Goal: Transaction & Acquisition: Purchase product/service

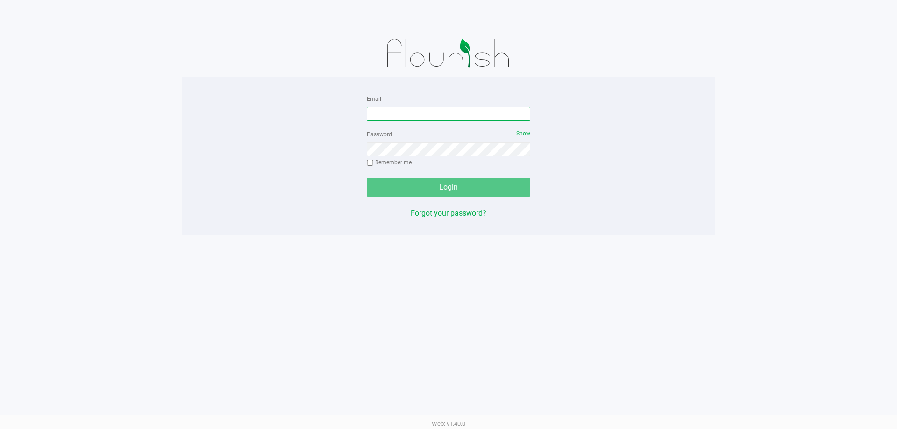
click at [467, 114] on input "Email" at bounding box center [449, 114] width 164 height 14
type input "[EMAIL_ADDRESS][DOMAIN_NAME]"
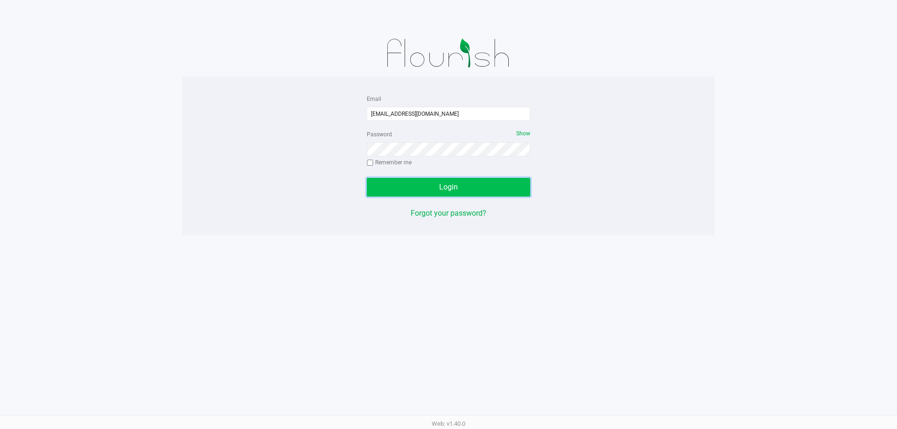
click at [468, 191] on button "Login" at bounding box center [449, 187] width 164 height 19
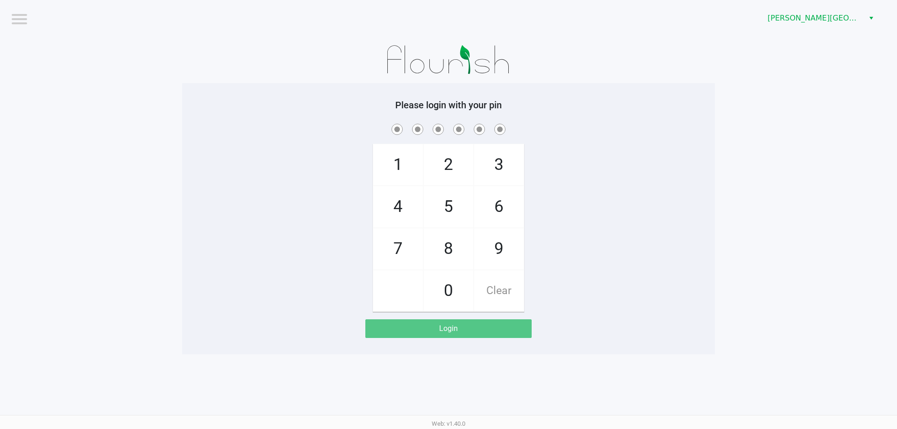
click at [442, 249] on span "8" at bounding box center [449, 249] width 50 height 41
checkbox input "true"
click at [394, 248] on span "7" at bounding box center [398, 249] width 50 height 41
checkbox input "true"
click at [403, 202] on span "4" at bounding box center [398, 206] width 50 height 41
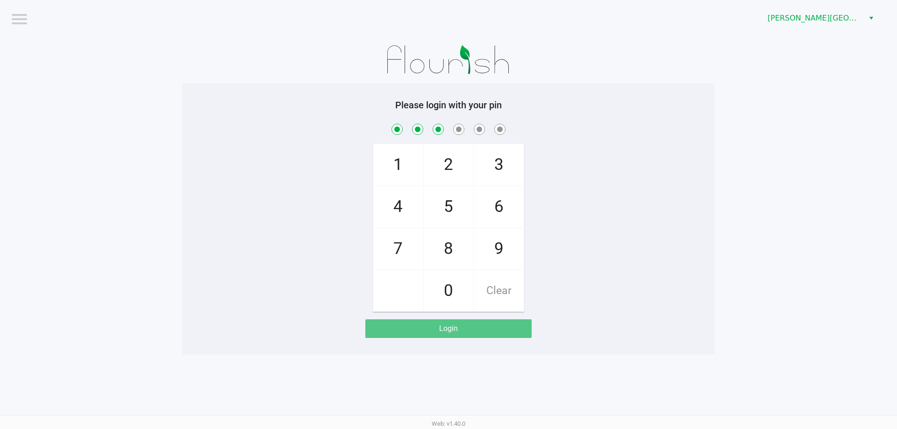
checkbox input "true"
click at [501, 204] on span "6" at bounding box center [499, 206] width 50 height 41
checkbox input "true"
click at [495, 297] on span "Clear" at bounding box center [499, 291] width 50 height 41
checkbox input "false"
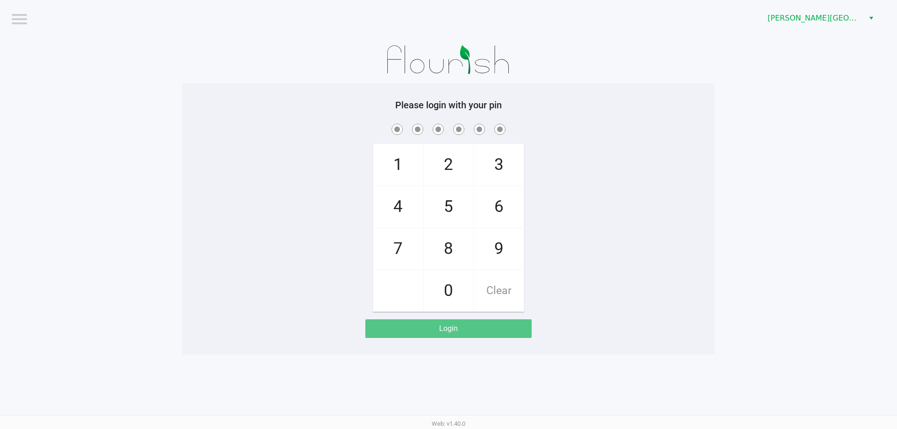
checkbox input "false"
click at [495, 297] on span "Clear" at bounding box center [499, 291] width 50 height 41
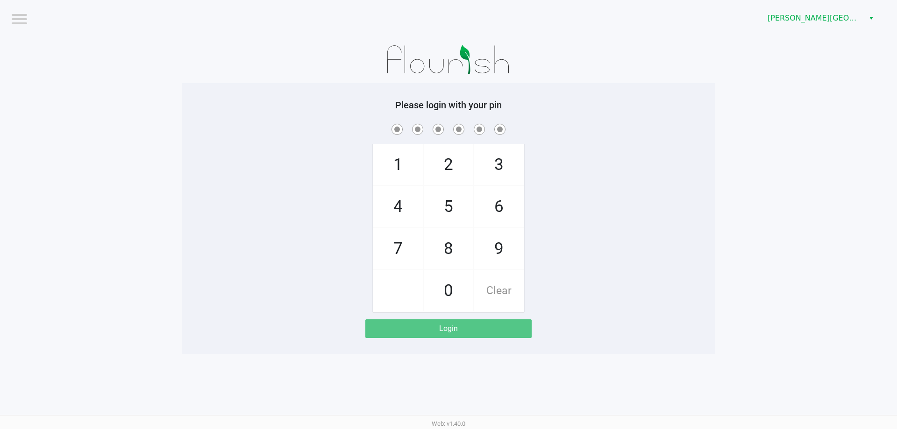
click at [447, 246] on span "8" at bounding box center [449, 249] width 50 height 41
checkbox input "true"
click at [400, 240] on span "7" at bounding box center [398, 249] width 50 height 41
checkbox input "true"
click at [455, 207] on span "5" at bounding box center [449, 206] width 50 height 41
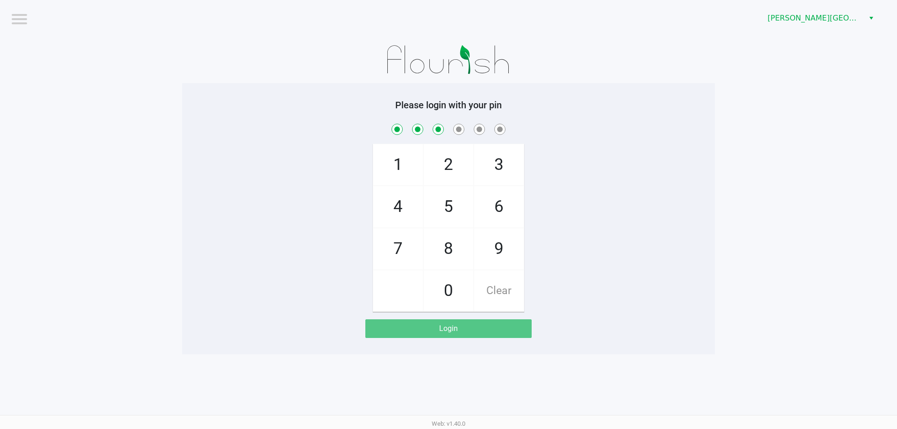
checkbox input "true"
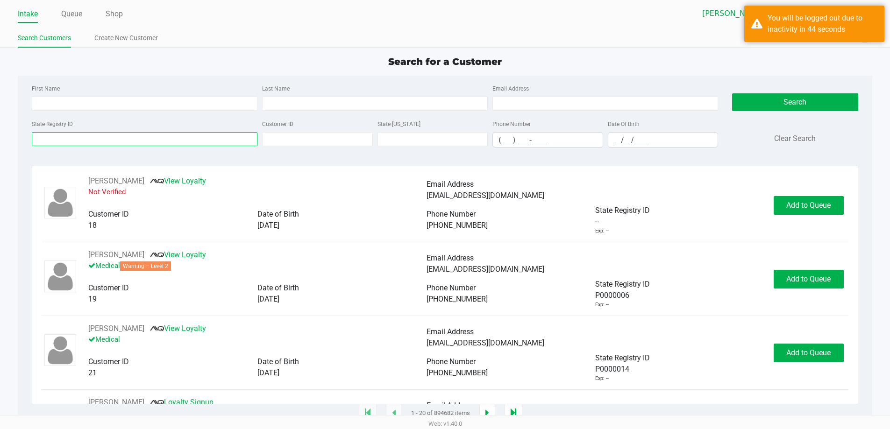
click at [95, 138] on input "State Registry ID" at bounding box center [145, 139] width 226 height 14
type input "p"
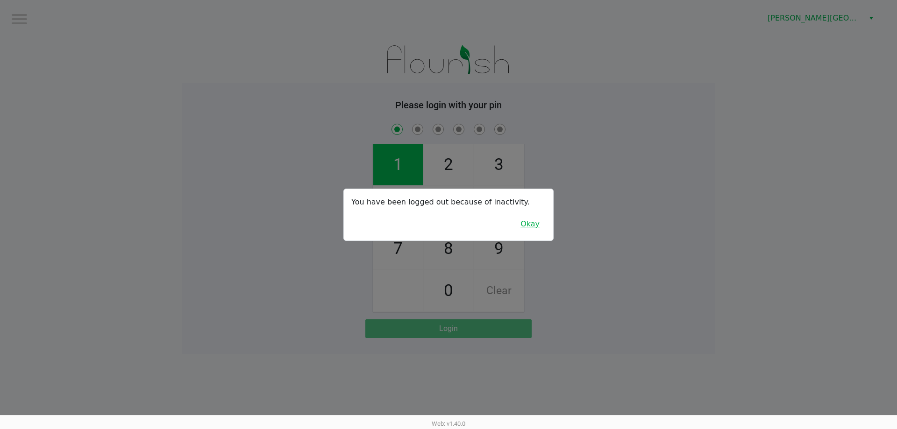
click at [532, 221] on button "Okay" at bounding box center [530, 224] width 31 height 18
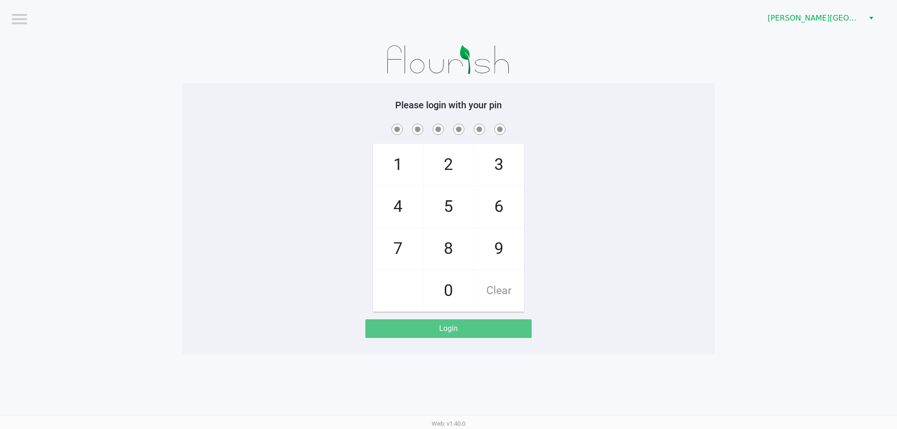
click at [447, 245] on span "8" at bounding box center [449, 249] width 50 height 41
checkbox input "true"
click at [405, 248] on span "7" at bounding box center [398, 249] width 50 height 41
checkbox input "true"
click at [453, 204] on span "5" at bounding box center [449, 206] width 50 height 41
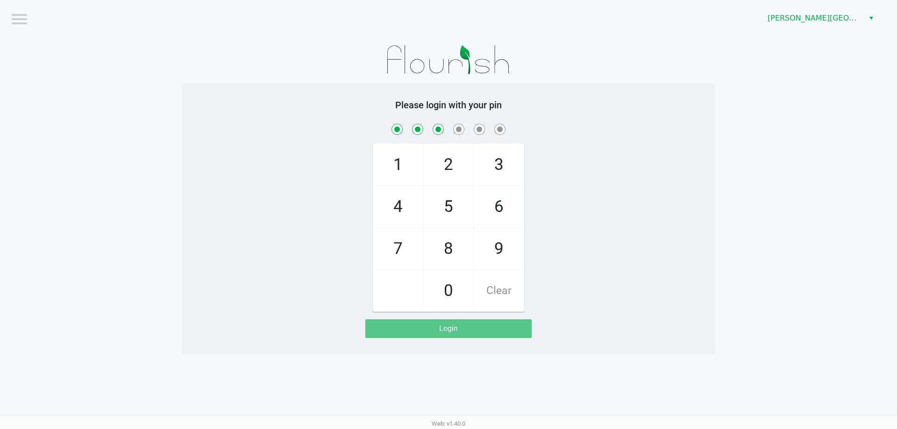
checkbox input "true"
click at [448, 244] on span "8" at bounding box center [449, 249] width 50 height 41
checkbox input "true"
click at [507, 165] on span "3" at bounding box center [499, 164] width 50 height 41
checkbox input "true"
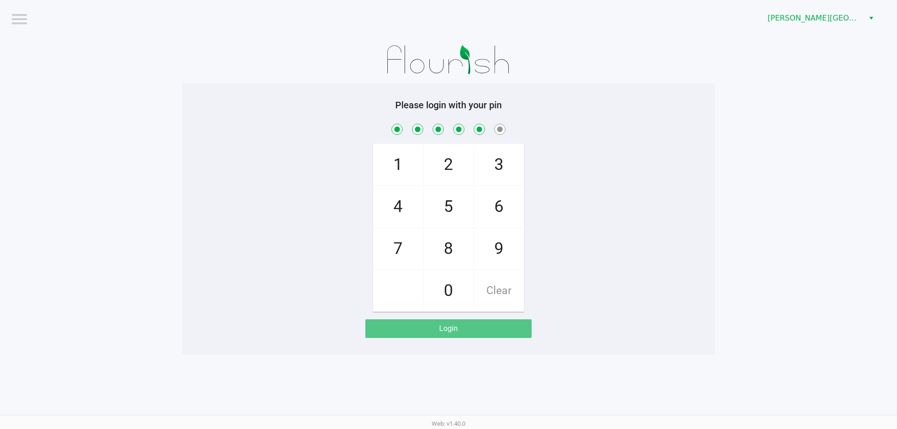
click at [494, 254] on span "9" at bounding box center [499, 249] width 50 height 41
checkbox input "true"
click at [468, 329] on div "Logout [PERSON_NAME][GEOGRAPHIC_DATA] Please login with your pin 1 4 7 2 5 8 0 …" at bounding box center [448, 214] width 897 height 429
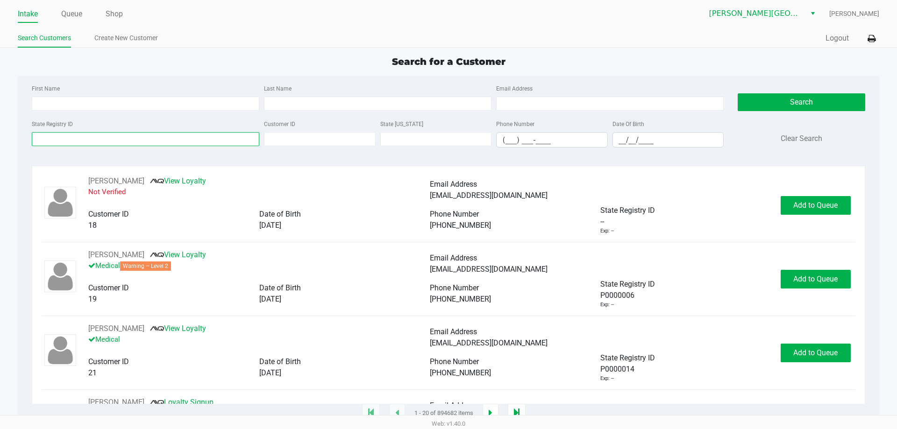
click at [187, 143] on input "State Registry ID" at bounding box center [146, 139] width 228 height 14
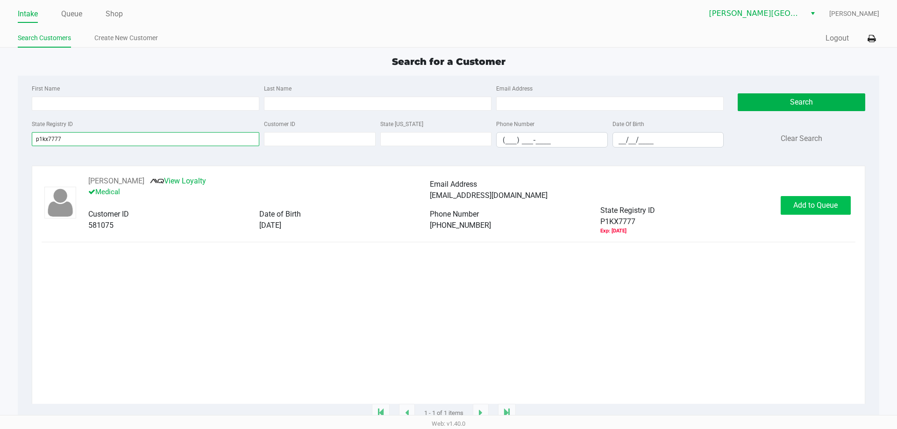
type input "p1kx7777"
click at [815, 208] on span "Add to Queue" at bounding box center [815, 205] width 44 height 9
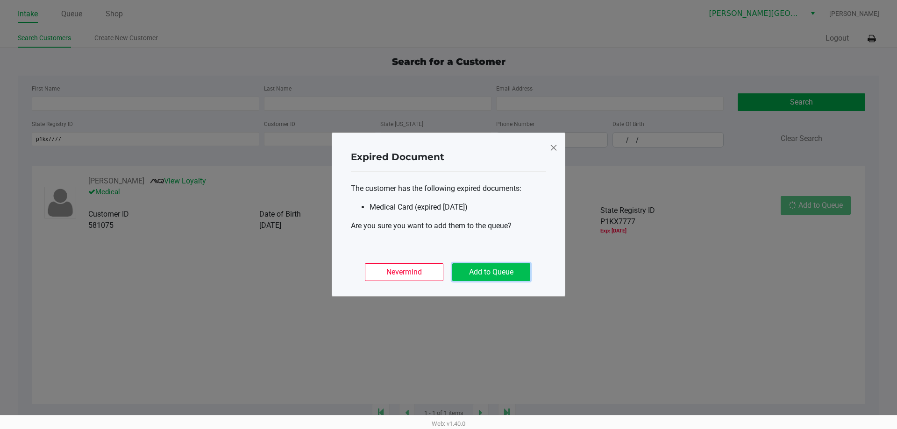
click at [479, 273] on button "Add to Queue" at bounding box center [491, 273] width 78 height 18
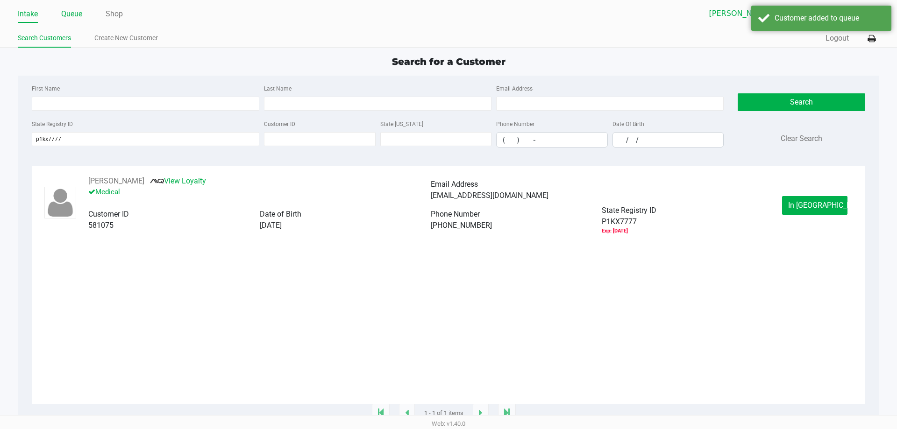
click at [75, 14] on link "Queue" at bounding box center [71, 13] width 21 height 13
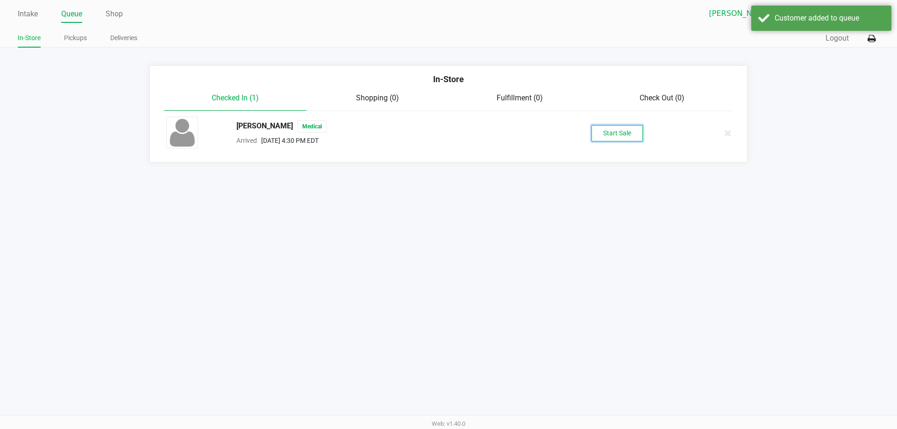
click at [617, 132] on button "Start Sale" at bounding box center [617, 133] width 51 height 16
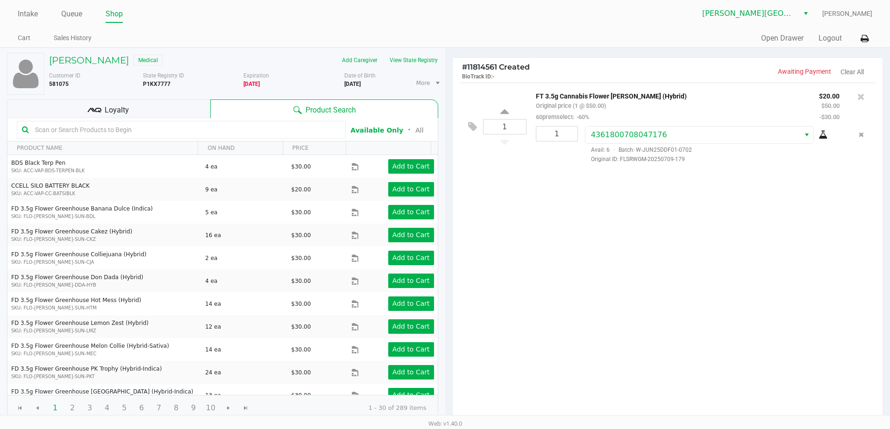
click at [129, 106] on div "Loyalty" at bounding box center [108, 109] width 203 height 19
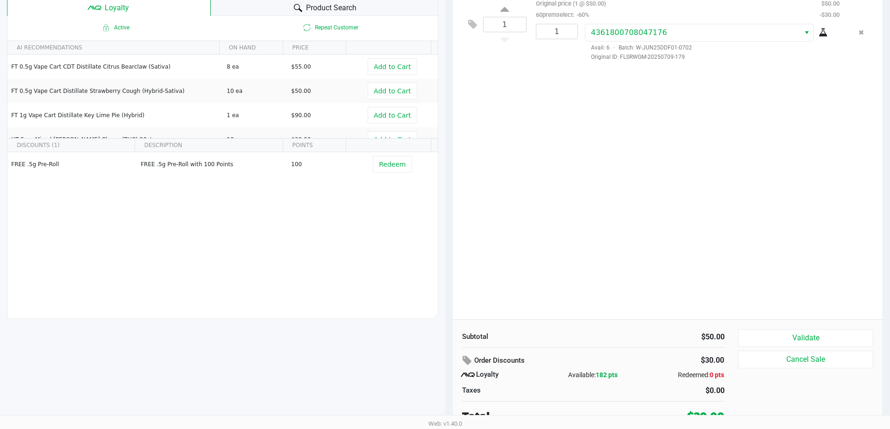
scroll to position [107, 0]
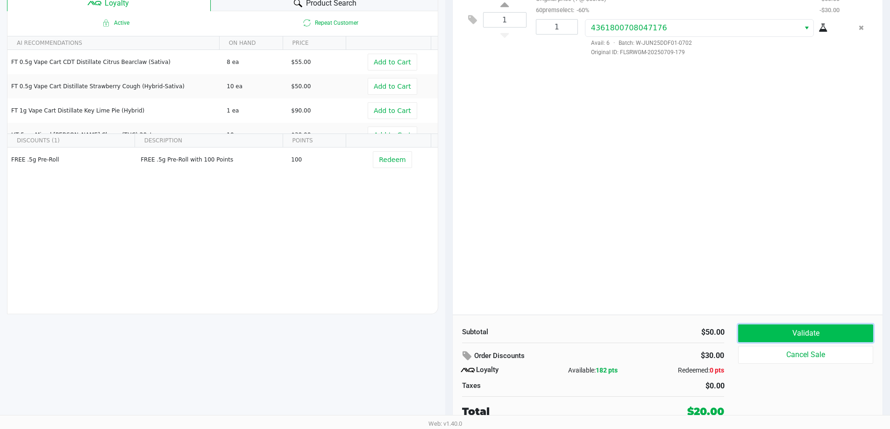
click at [836, 336] on button "Validate" at bounding box center [805, 334] width 135 height 18
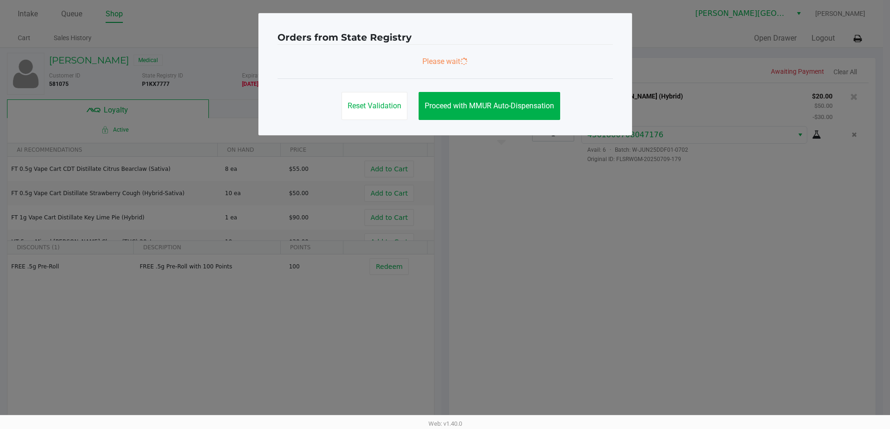
scroll to position [0, 0]
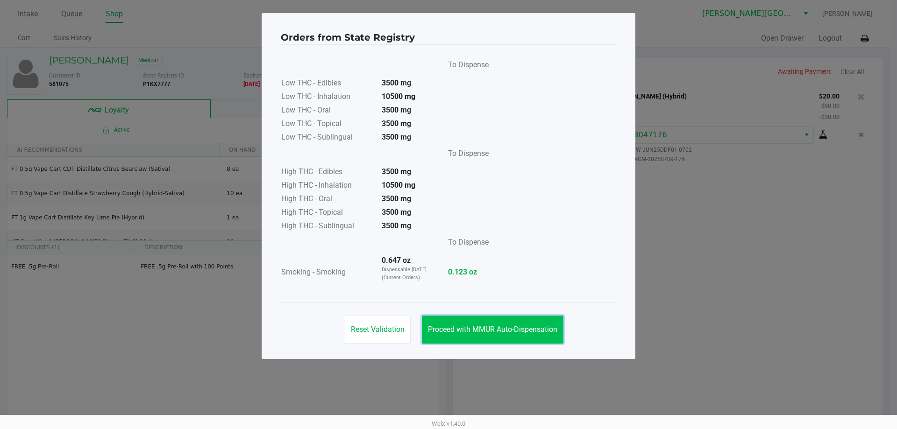
click at [460, 328] on span "Proceed with MMUR Auto-Dispensation" at bounding box center [492, 329] width 129 height 9
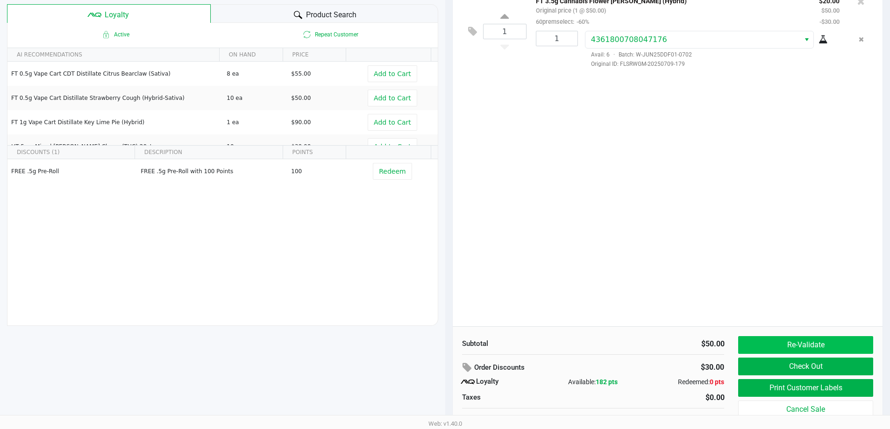
scroll to position [107, 0]
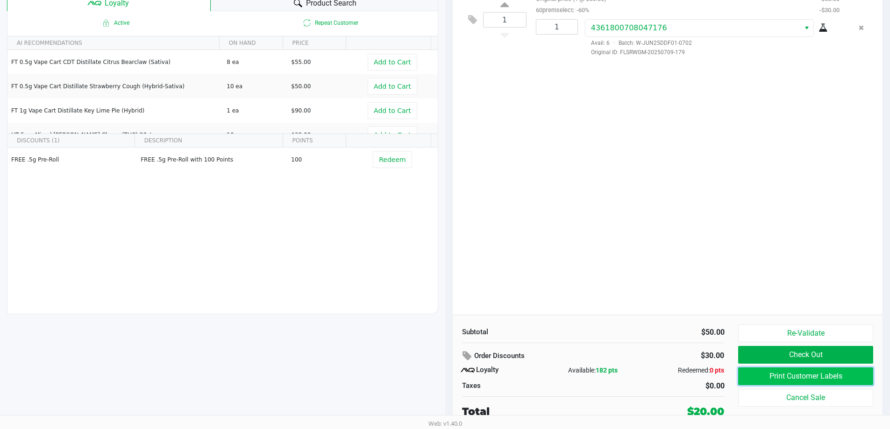
click at [815, 373] on button "Print Customer Labels" at bounding box center [805, 377] width 135 height 18
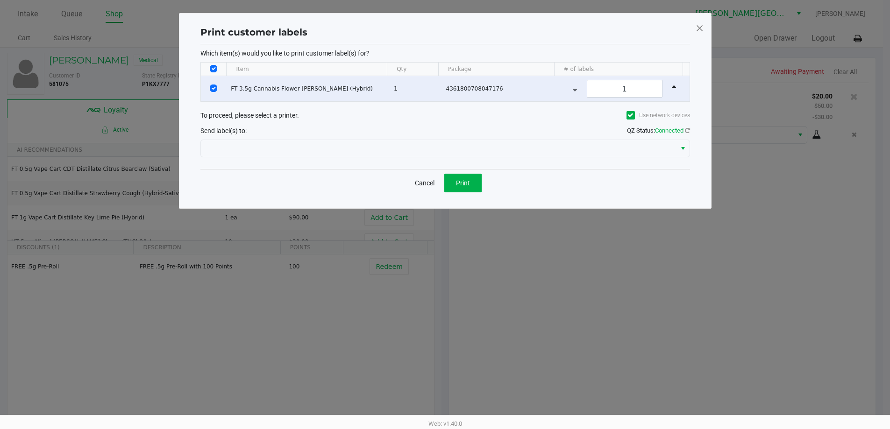
scroll to position [0, 0]
click at [461, 177] on button "Print" at bounding box center [466, 183] width 37 height 19
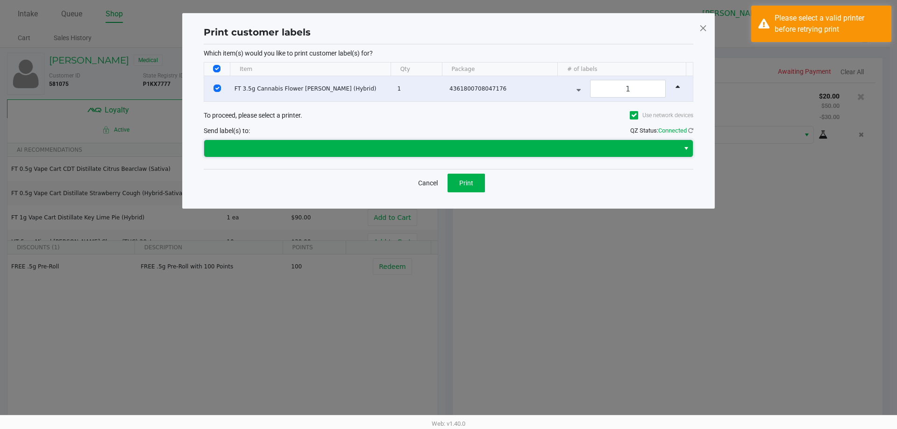
click at [274, 143] on span at bounding box center [442, 148] width 464 height 11
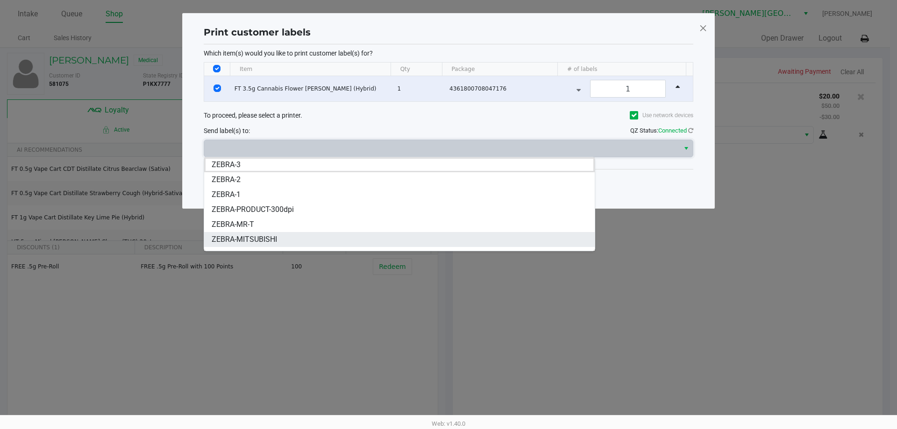
click at [254, 238] on span "ZEBRA-MITSUBISHI" at bounding box center [244, 239] width 65 height 11
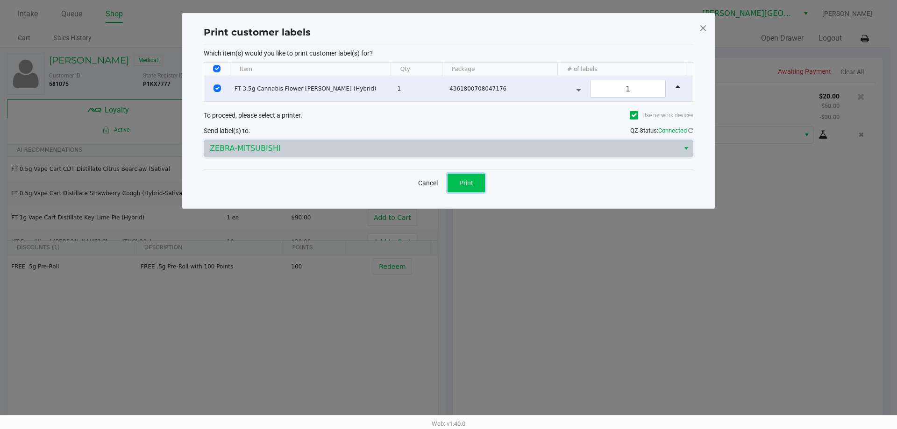
click at [475, 176] on button "Print" at bounding box center [466, 183] width 37 height 19
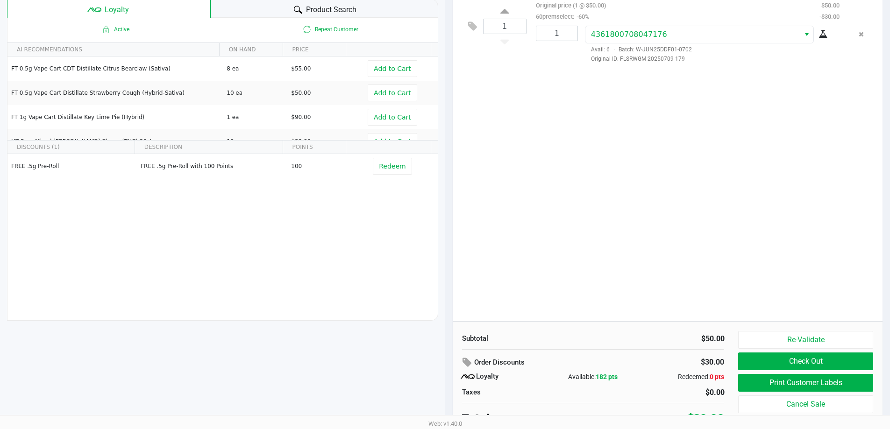
scroll to position [107, 0]
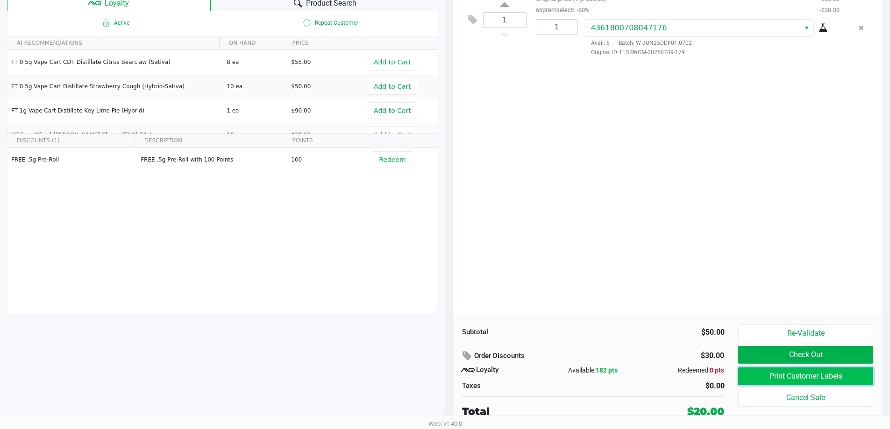
click at [822, 377] on button "Print Customer Labels" at bounding box center [805, 377] width 135 height 18
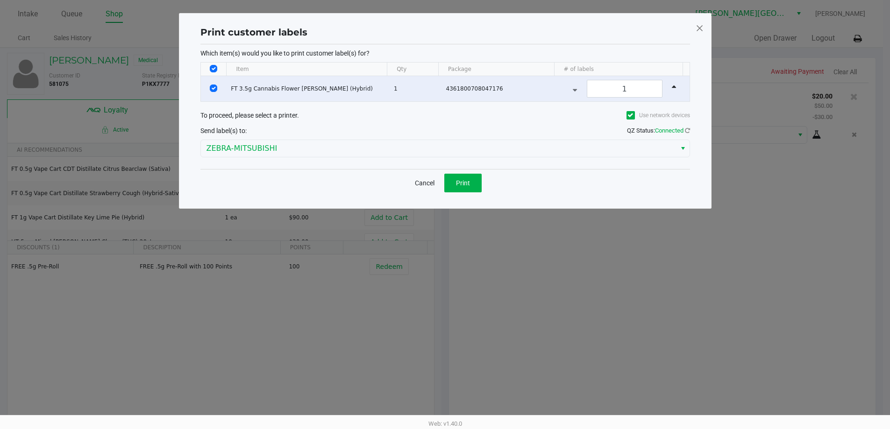
scroll to position [0, 0]
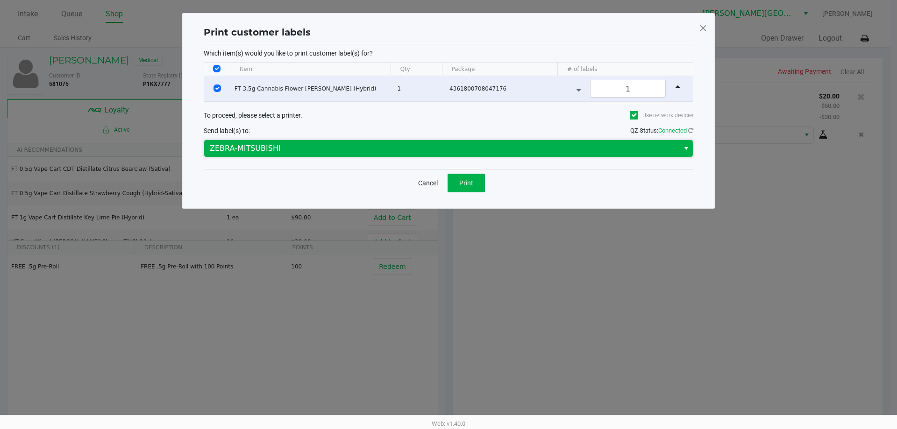
click at [283, 151] on span "ZEBRA-MITSUBISHI" at bounding box center [442, 148] width 464 height 11
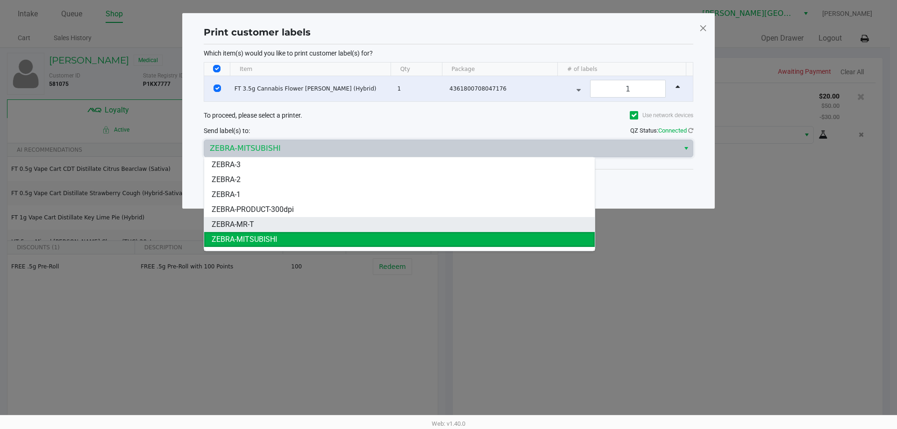
click at [272, 226] on li "ZEBRA-MR-T" at bounding box center [399, 224] width 391 height 15
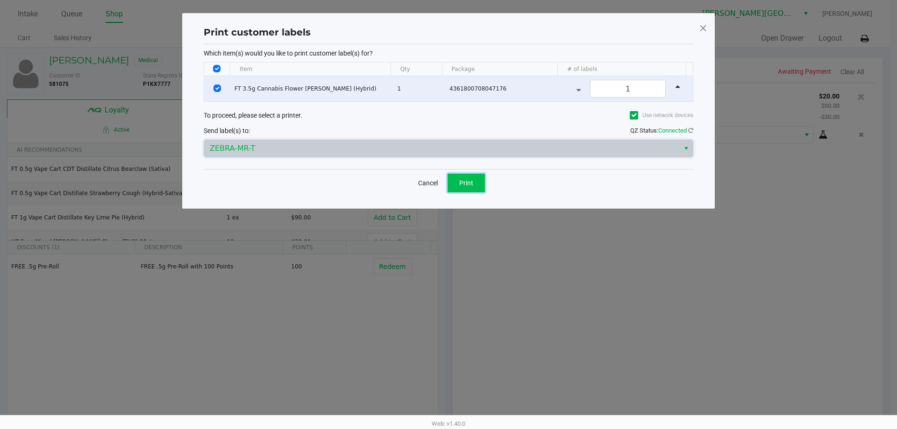
click at [471, 179] on span "Print" at bounding box center [466, 182] width 14 height 7
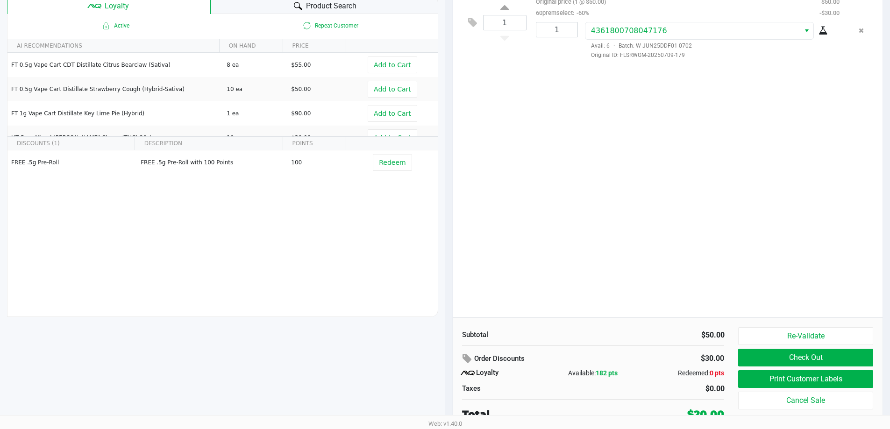
scroll to position [107, 0]
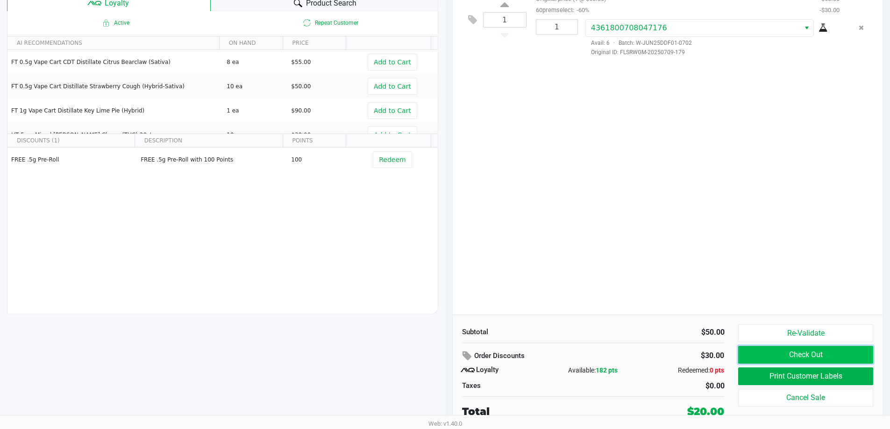
click at [826, 353] on button "Check Out" at bounding box center [805, 355] width 135 height 18
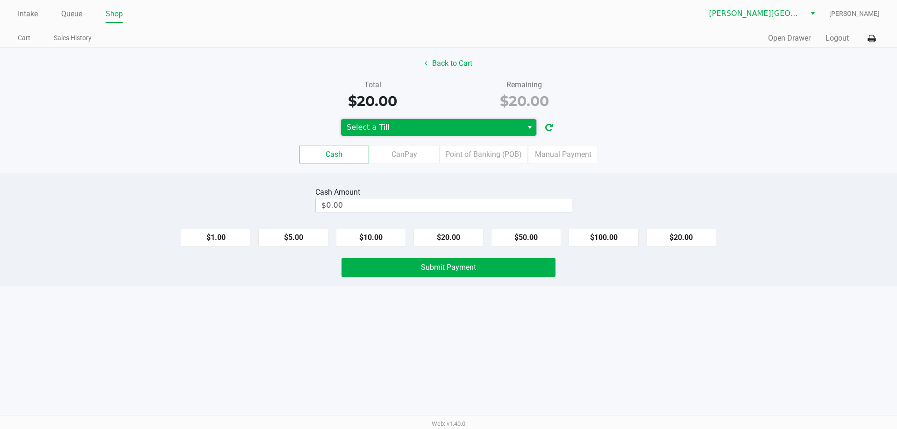
click at [397, 131] on span "Select a Till" at bounding box center [432, 127] width 171 height 11
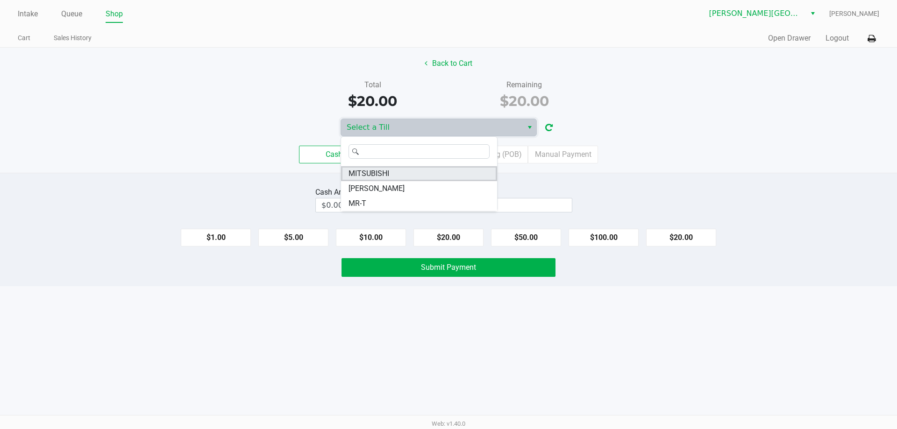
click at [389, 173] on span "MITSUBISHI" at bounding box center [369, 173] width 41 height 11
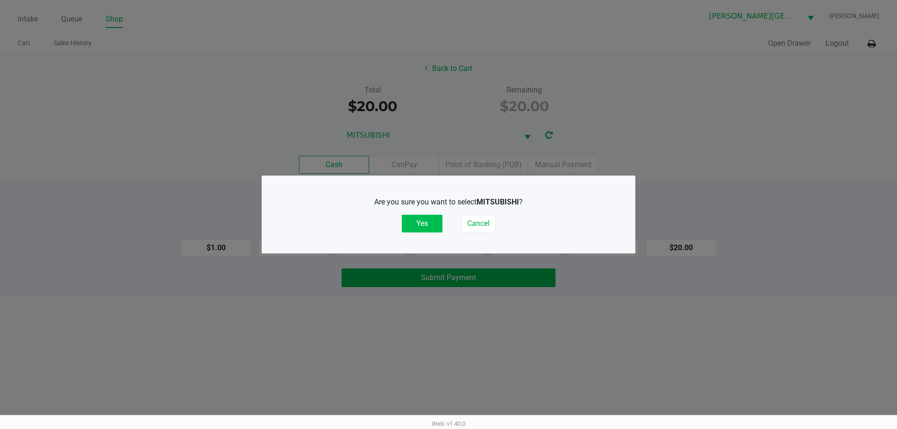
click at [419, 221] on button "Yes" at bounding box center [422, 224] width 41 height 18
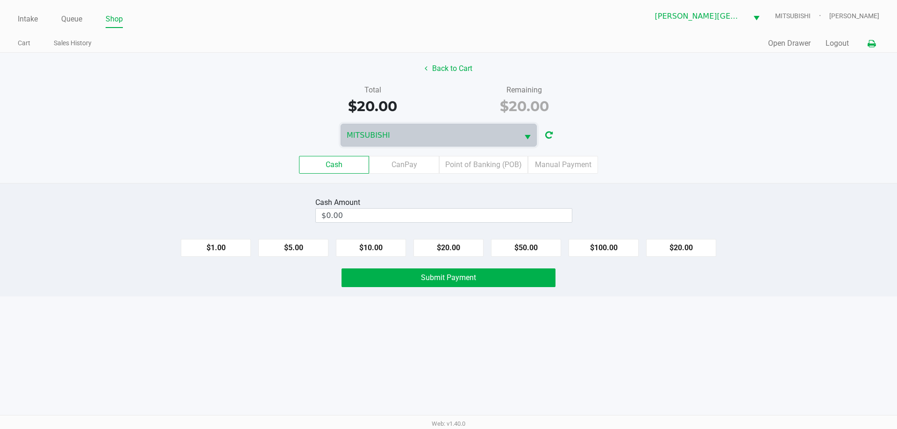
click at [873, 44] on icon at bounding box center [872, 44] width 8 height 7
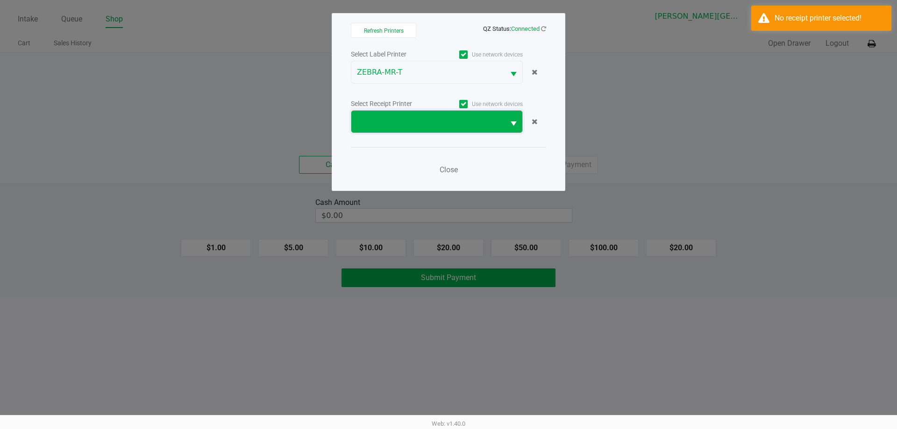
click at [419, 115] on span at bounding box center [427, 122] width 153 height 22
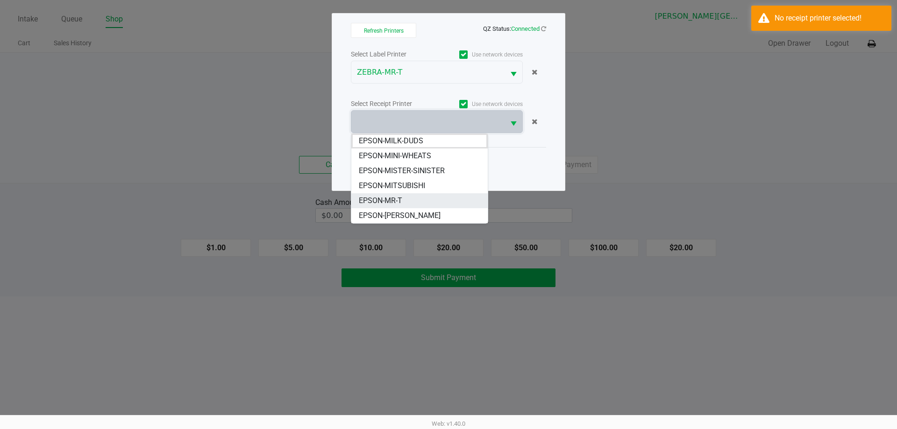
click at [410, 196] on li "EPSON-MR-T" at bounding box center [419, 200] width 136 height 15
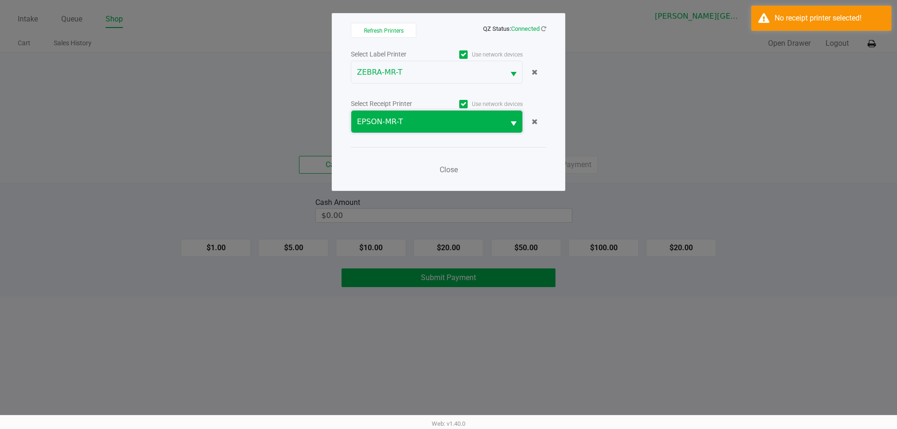
click at [462, 123] on span "EPSON-MR-T" at bounding box center [428, 121] width 142 height 11
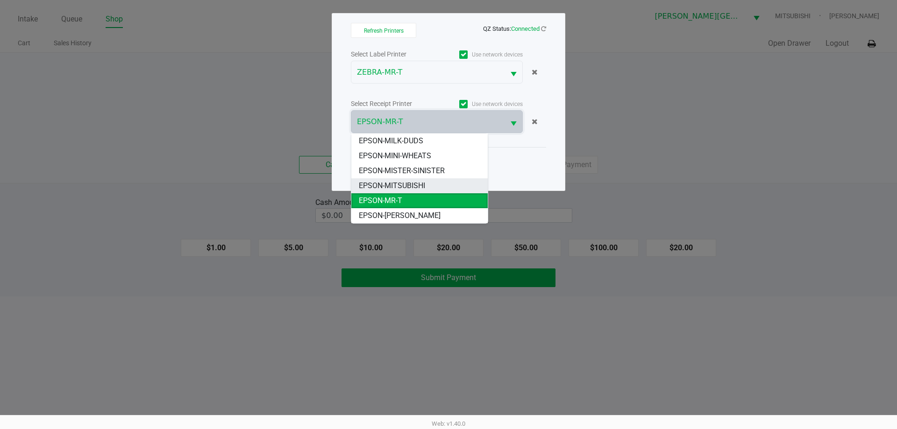
click at [426, 184] on li "EPSON-MITSUBISHI" at bounding box center [419, 186] width 136 height 15
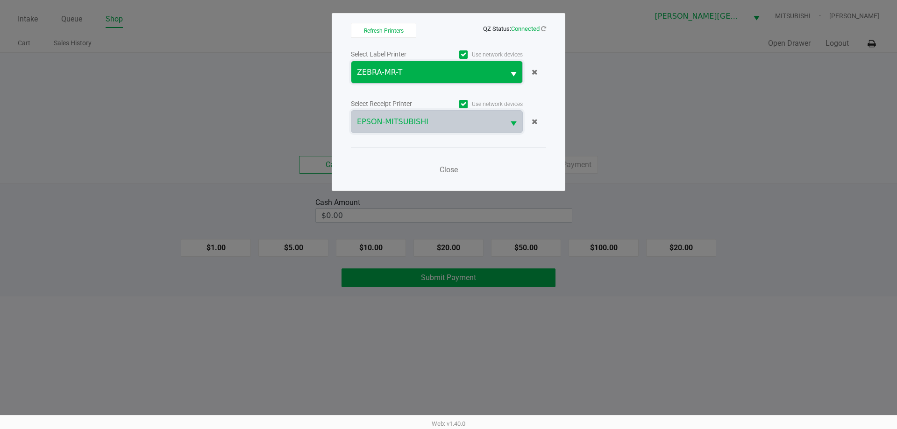
click at [465, 68] on span "ZEBRA-MR-T" at bounding box center [428, 72] width 142 height 11
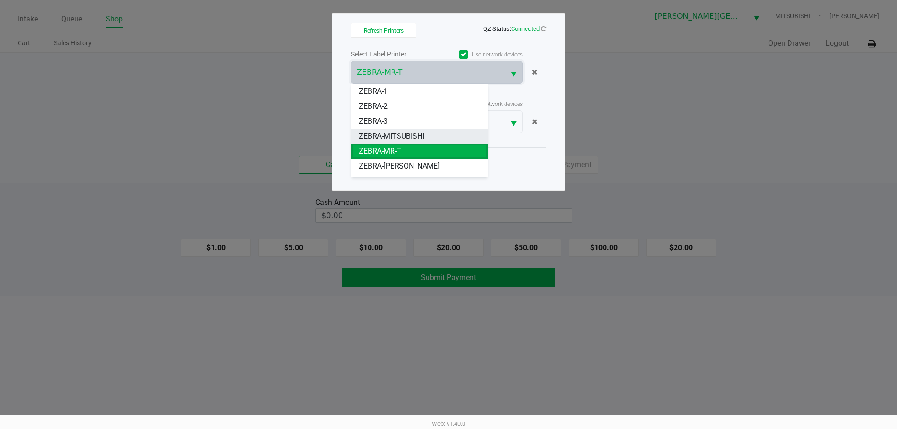
click at [414, 134] on span "ZEBRA-MITSUBISHI" at bounding box center [391, 136] width 65 height 11
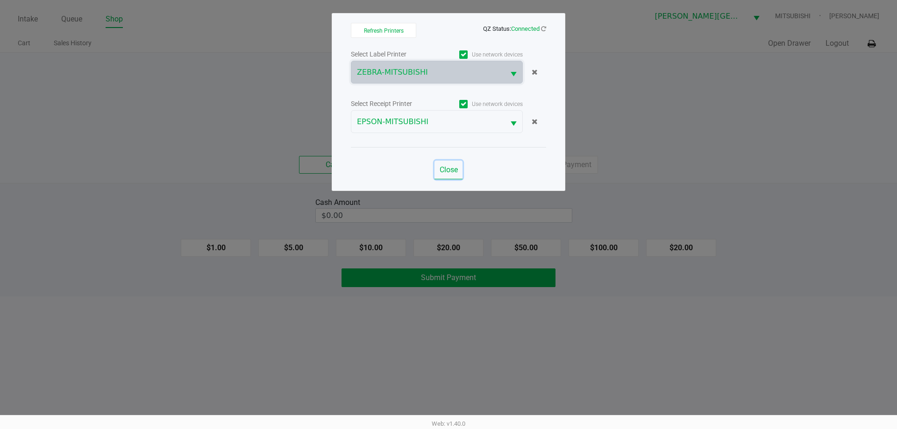
click at [450, 166] on span "Close" at bounding box center [449, 169] width 18 height 9
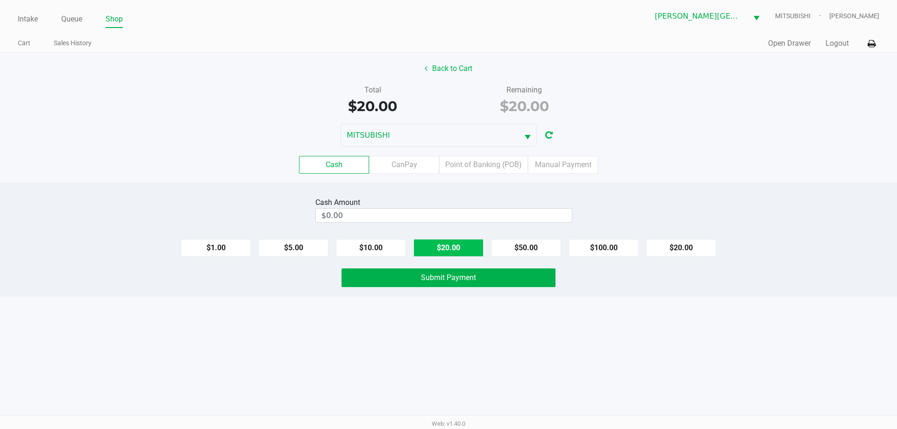
click at [438, 249] on button "$20.00" at bounding box center [449, 248] width 70 height 18
type input "$20.00"
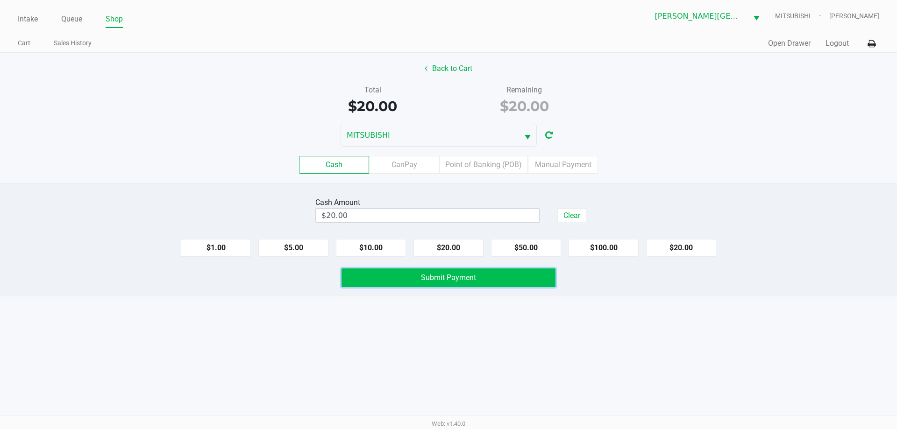
click at [443, 277] on span "Submit Payment" at bounding box center [448, 277] width 55 height 9
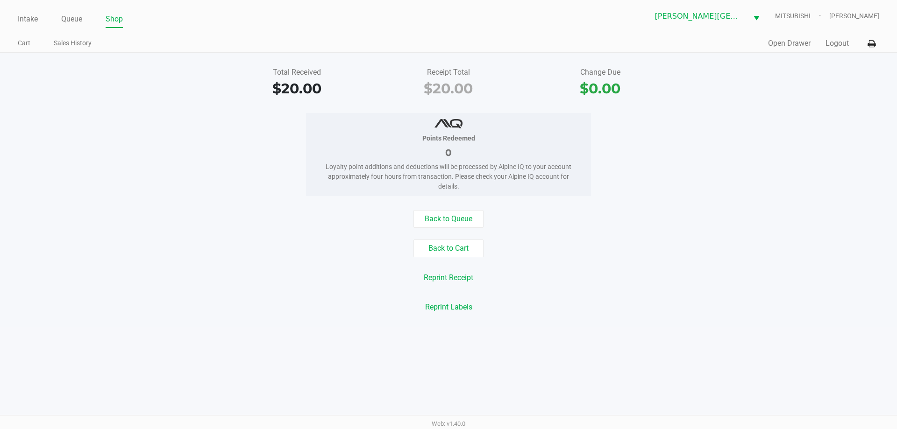
drag, startPoint x: 633, startPoint y: 270, endPoint x: 632, endPoint y: 257, distance: 12.2
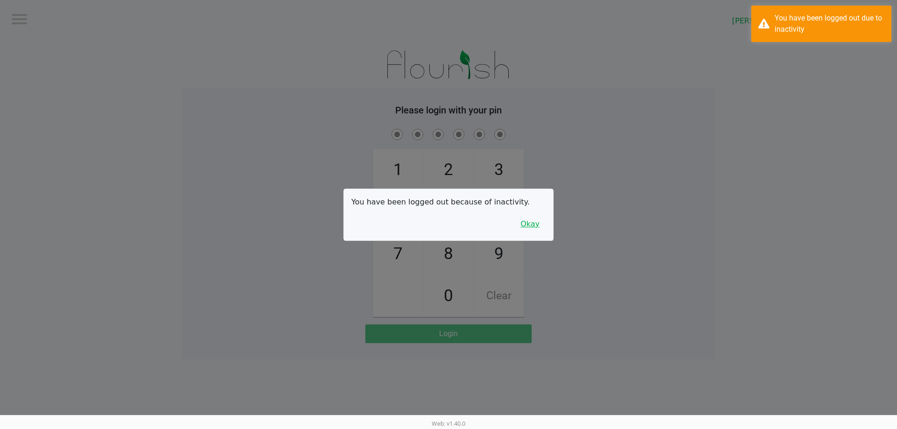
click at [533, 225] on button "Okay" at bounding box center [530, 224] width 31 height 18
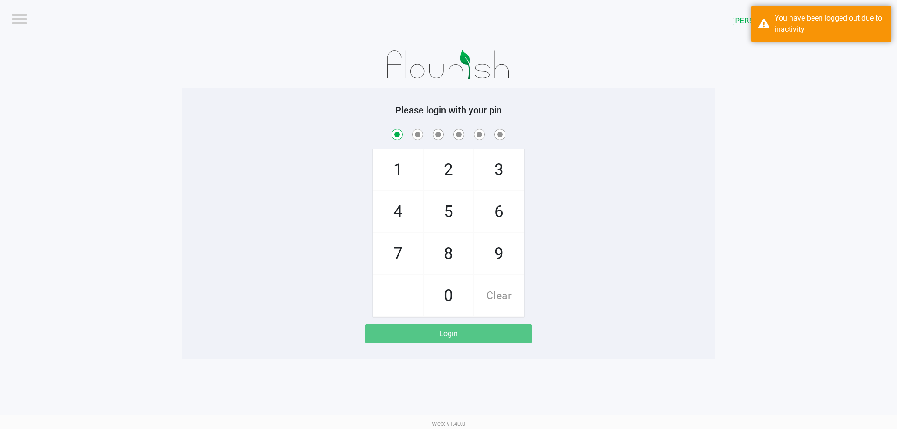
checkbox input "true"
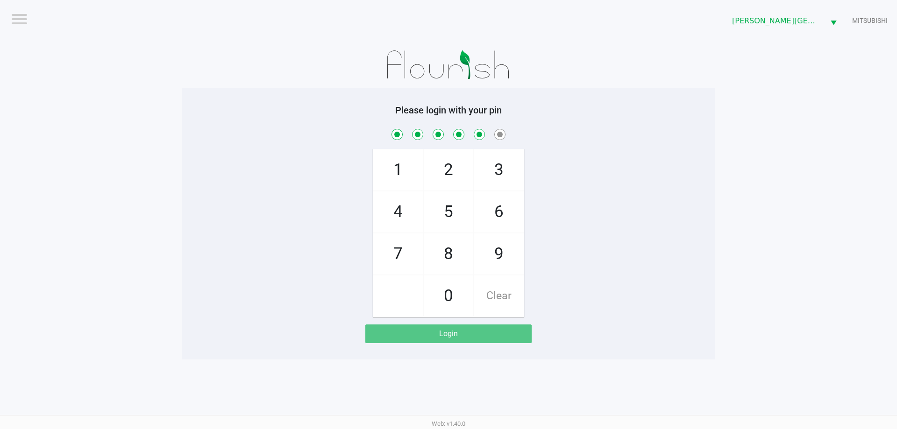
checkbox input "true"
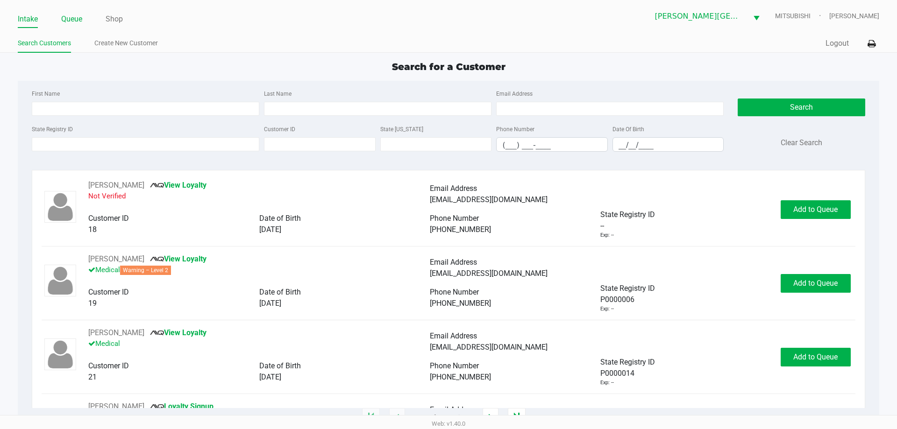
click at [76, 21] on link "Queue" at bounding box center [71, 19] width 21 height 13
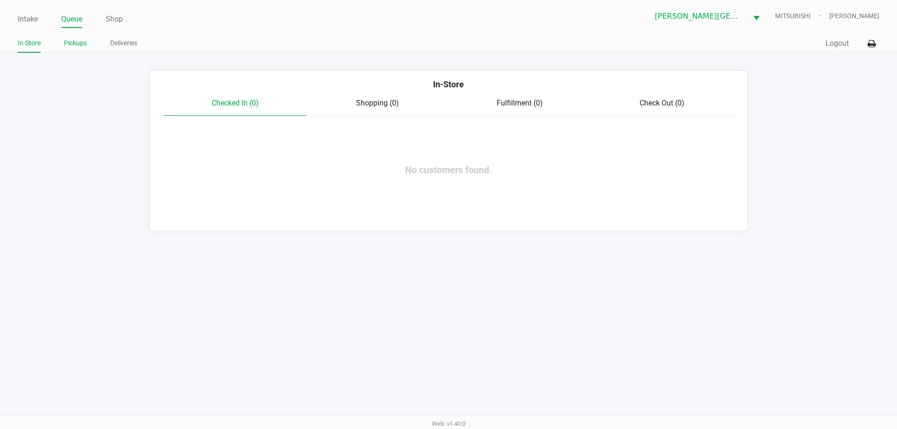
click at [76, 42] on link "Pickups" at bounding box center [75, 43] width 23 height 12
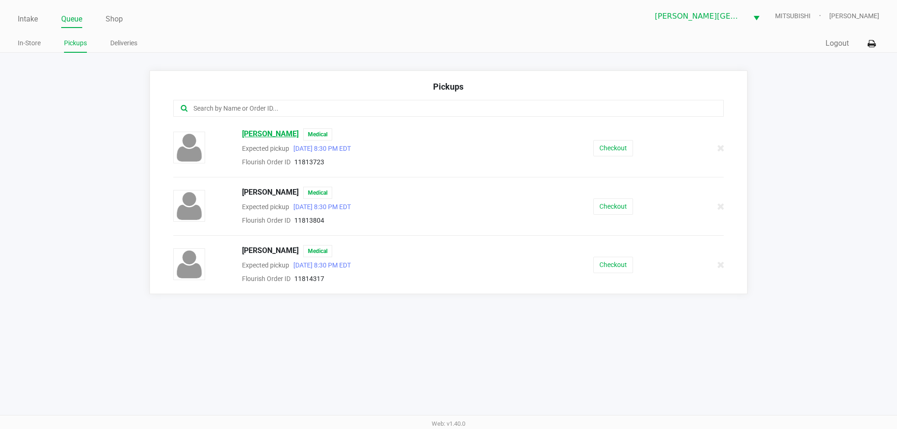
click at [273, 132] on span "[PERSON_NAME]" at bounding box center [270, 135] width 57 height 12
click at [29, 17] on link "Intake" at bounding box center [28, 19] width 20 height 13
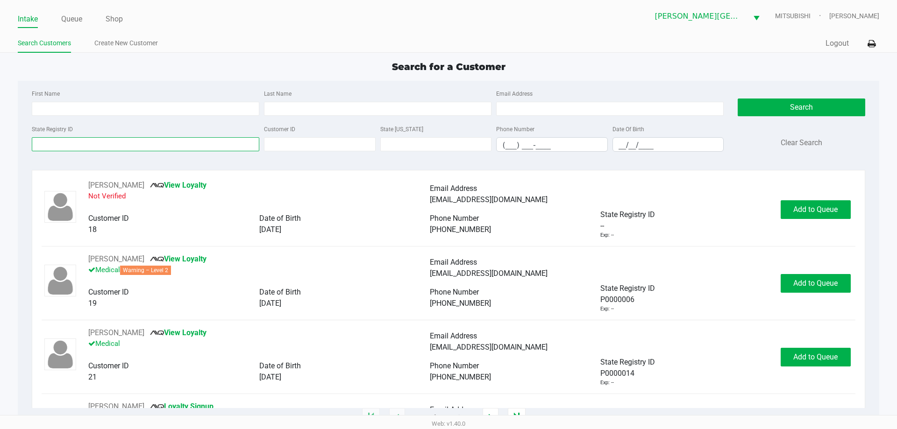
click at [124, 144] on input "State Registry ID" at bounding box center [146, 144] width 228 height 14
click at [339, 111] on input "Last Name" at bounding box center [378, 109] width 228 height 14
type input "[PERSON_NAME]"
click at [621, 145] on input "__/__/____" at bounding box center [668, 145] width 111 height 14
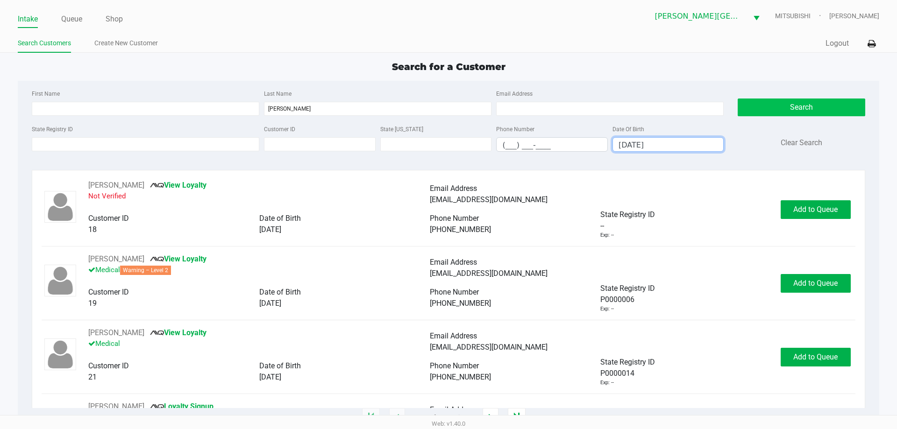
type input "[DATE]"
click at [793, 109] on button "Search" at bounding box center [801, 108] width 127 height 18
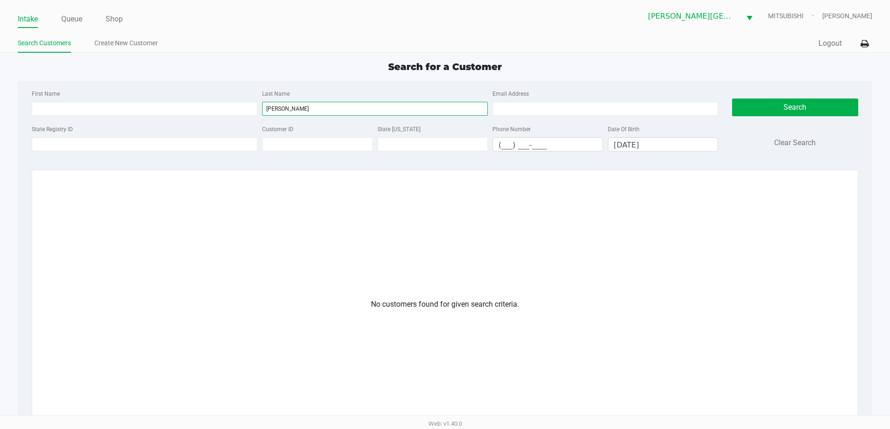
drag, startPoint x: 351, startPoint y: 106, endPoint x: 84, endPoint y: 71, distance: 269.5
click at [85, 71] on div "Search for a Customer First Name Last Name [PERSON_NAME] Email Address State Re…" at bounding box center [445, 299] width 855 height 478
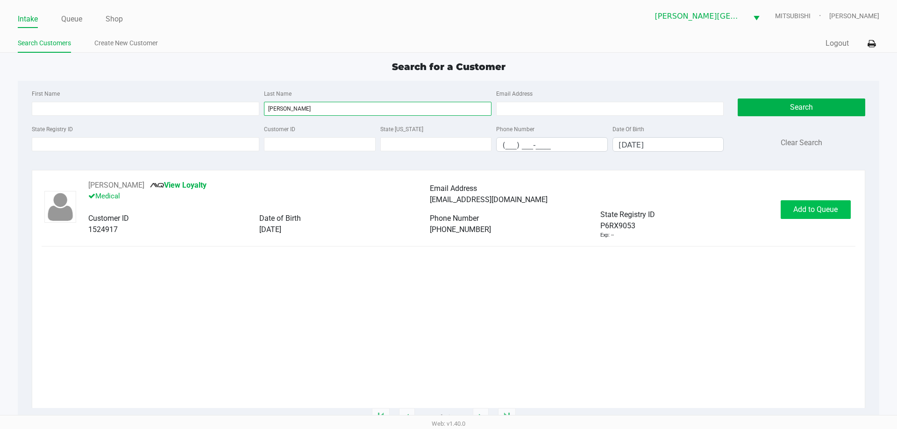
type input "[PERSON_NAME]"
click at [811, 205] on span "Add to Queue" at bounding box center [815, 209] width 44 height 9
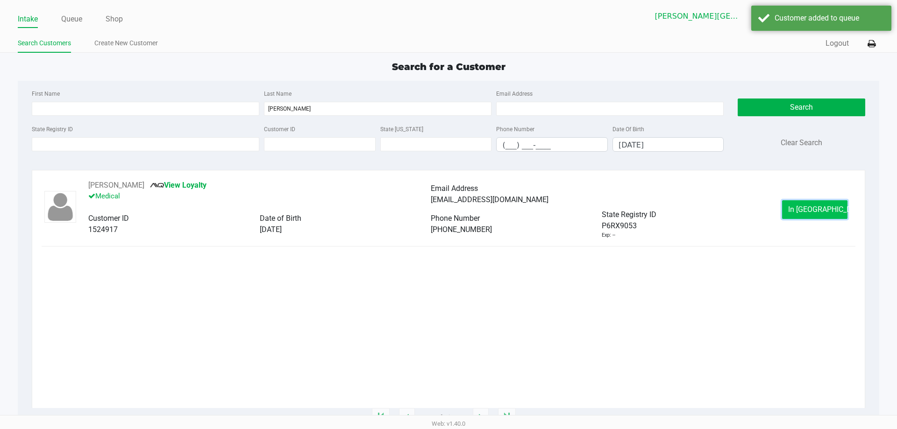
click at [811, 205] on span "In [GEOGRAPHIC_DATA]" at bounding box center [827, 209] width 79 height 9
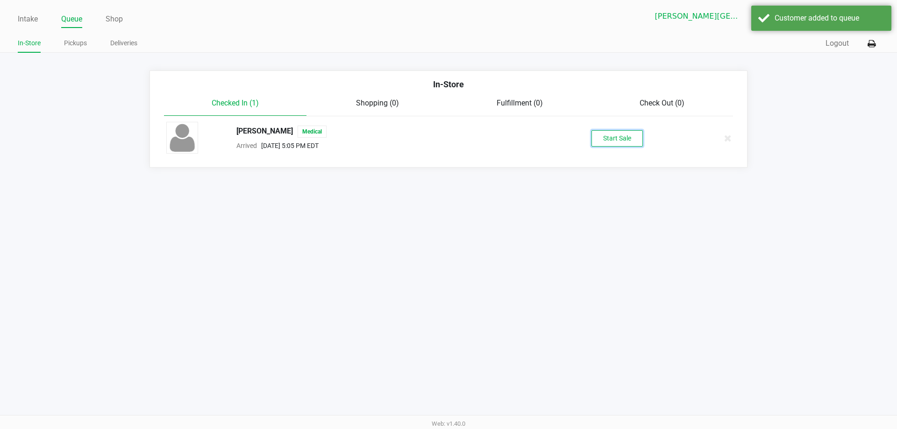
click at [616, 143] on button "Start Sale" at bounding box center [617, 138] width 51 height 16
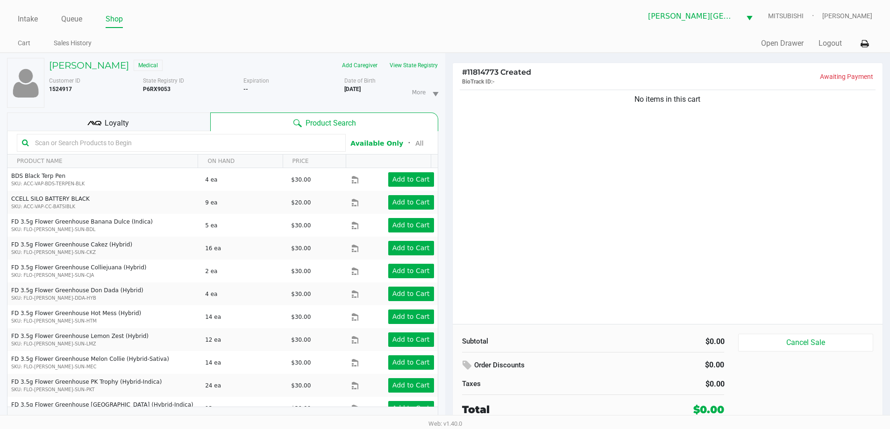
scroll to position [10, 0]
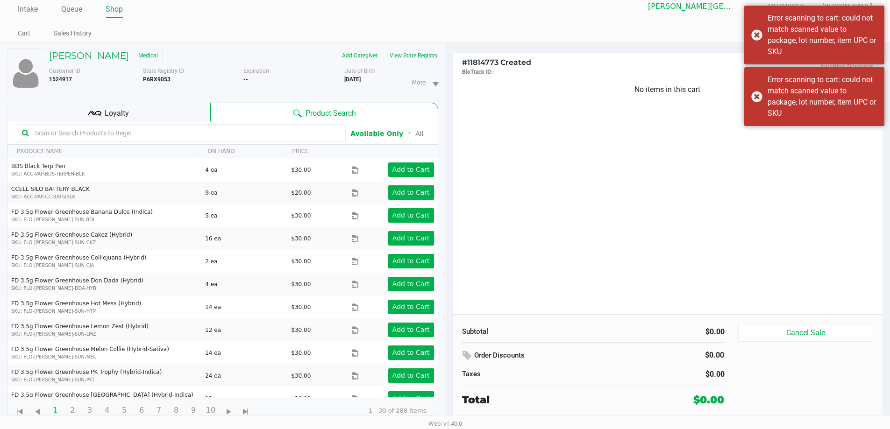
click at [143, 140] on input "text" at bounding box center [185, 133] width 309 height 14
click at [143, 139] on input "text" at bounding box center [185, 133] width 309 height 14
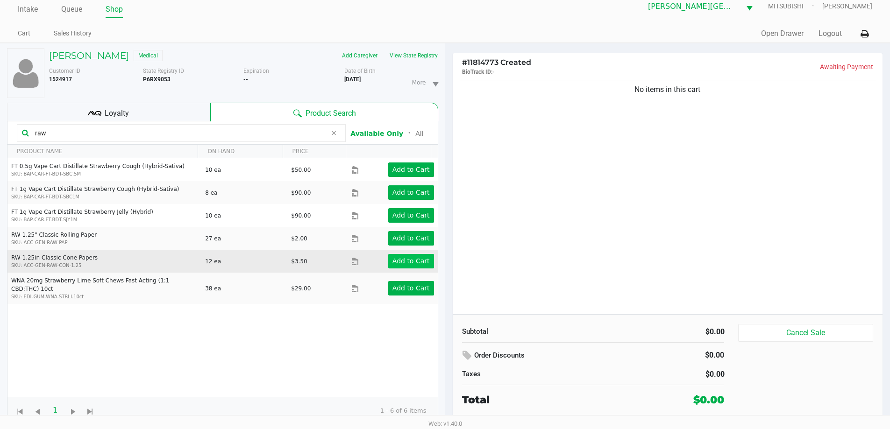
type input "raw"
click at [416, 261] on app-button-loader "Add to Cart" at bounding box center [411, 260] width 37 height 7
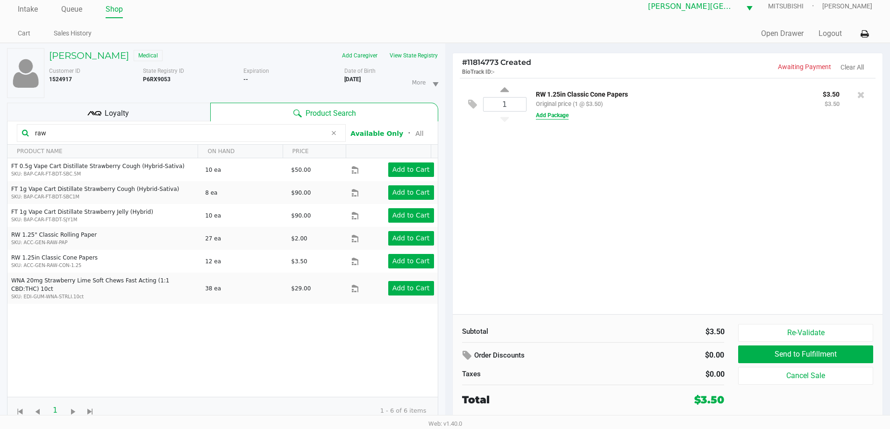
click at [559, 116] on button "Add Package" at bounding box center [552, 115] width 33 height 8
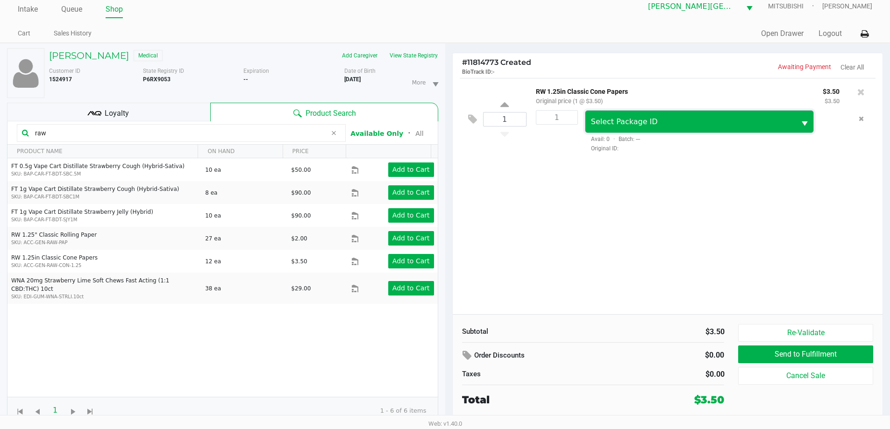
click at [601, 123] on span "Select Package ID" at bounding box center [624, 121] width 67 height 9
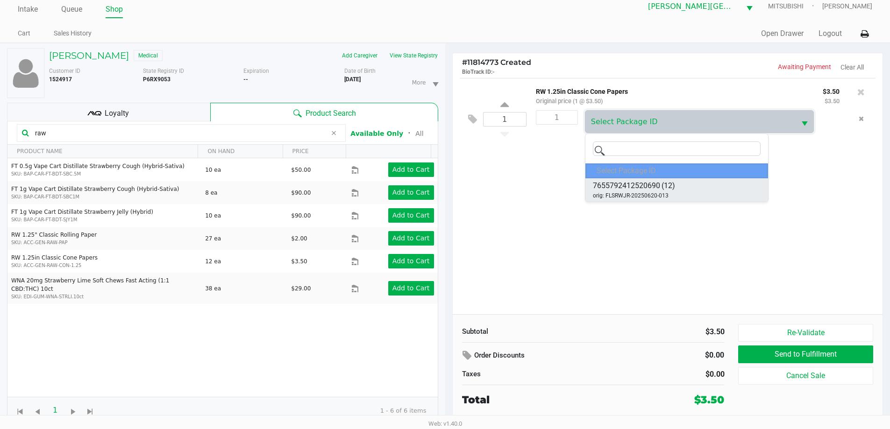
click at [641, 185] on span "7655792412520690" at bounding box center [626, 185] width 67 height 11
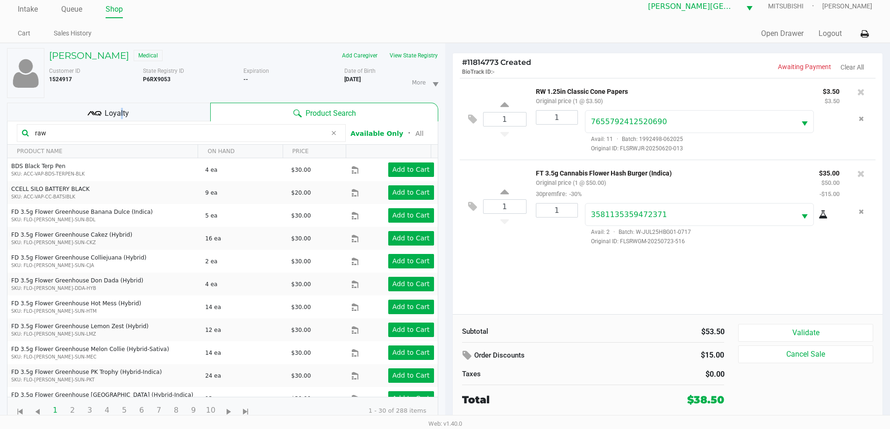
click at [119, 111] on span "Loyalty" at bounding box center [117, 113] width 24 height 11
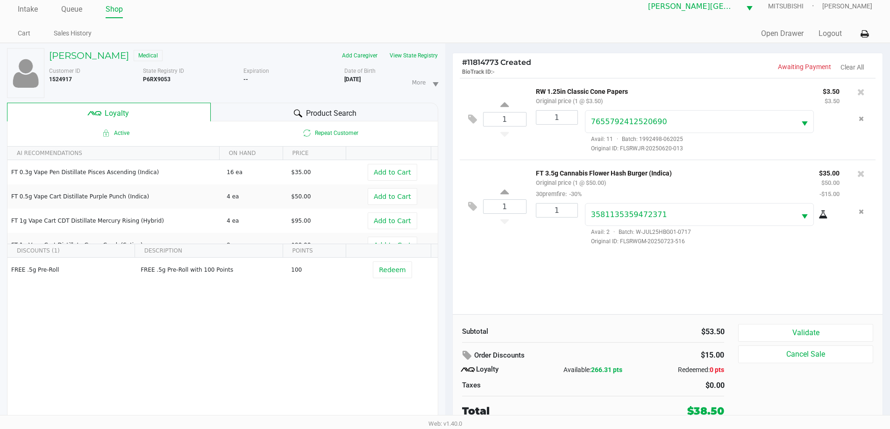
click at [121, 307] on div "FREE .5g Pre-Roll FREE .5g Pre-Roll with 100 Points 100 Redeem" at bounding box center [222, 328] width 430 height 141
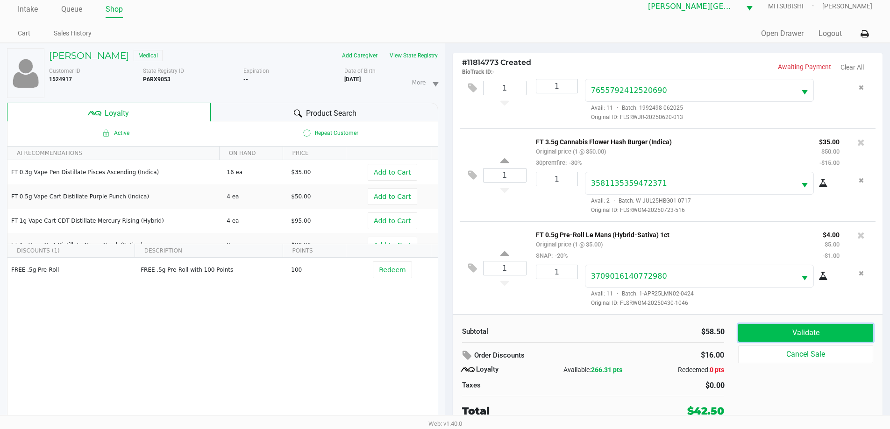
click at [815, 328] on button "Validate" at bounding box center [805, 333] width 135 height 18
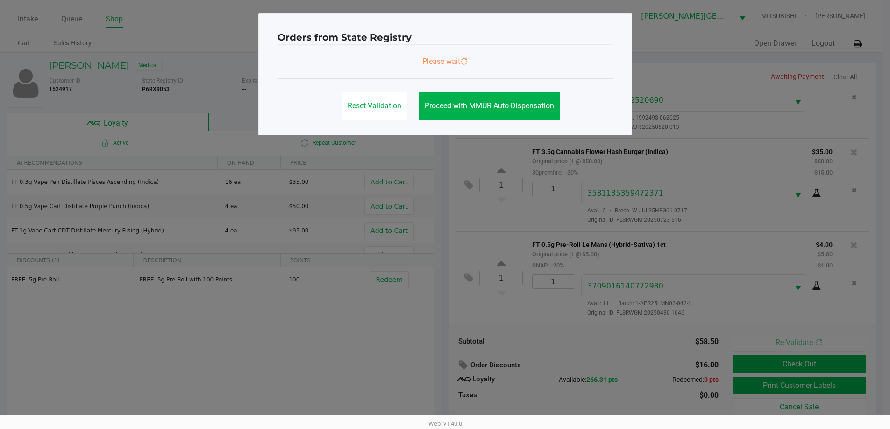
scroll to position [0, 0]
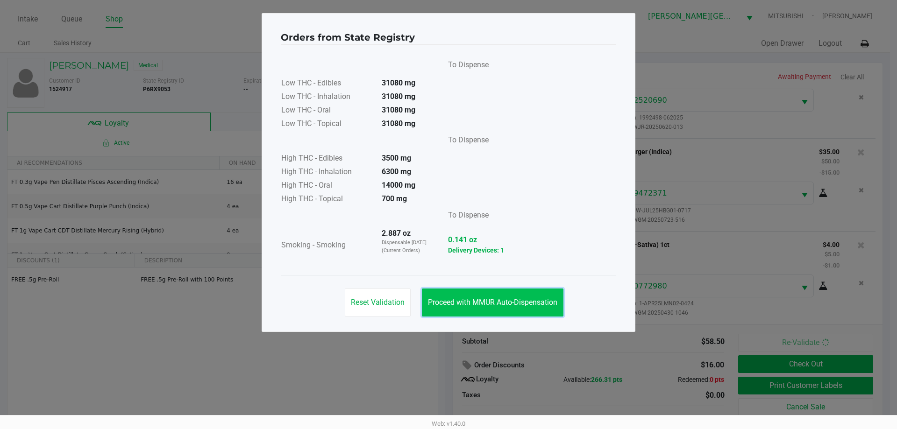
click at [502, 298] on span "Proceed with MMUR Auto-Dispensation" at bounding box center [492, 302] width 129 height 9
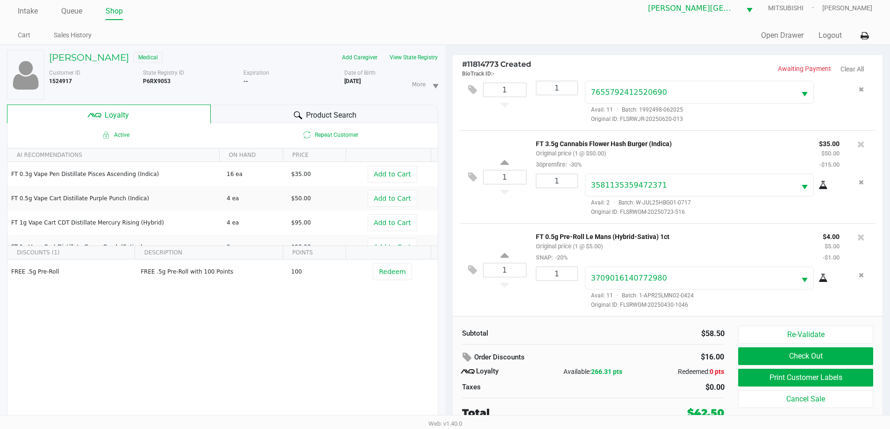
scroll to position [10, 0]
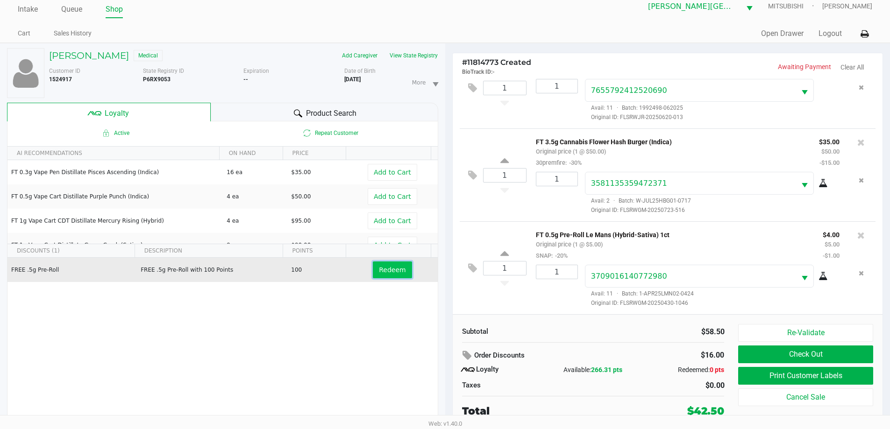
click at [386, 266] on span "Redeem" at bounding box center [392, 269] width 27 height 7
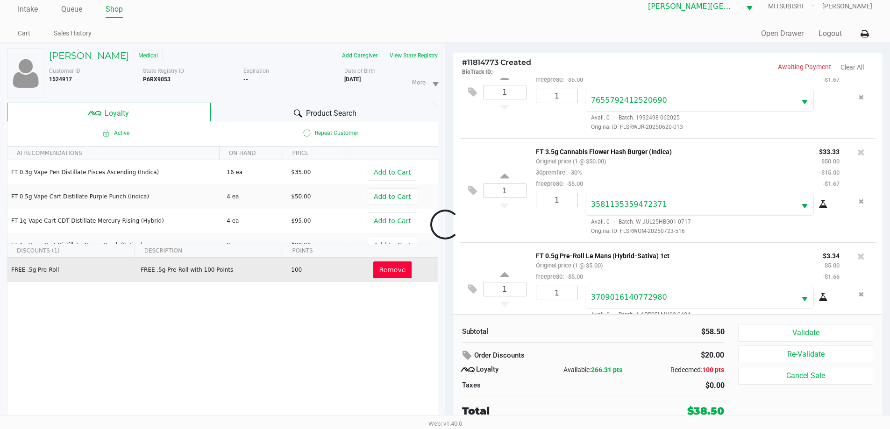
scroll to position [55, 0]
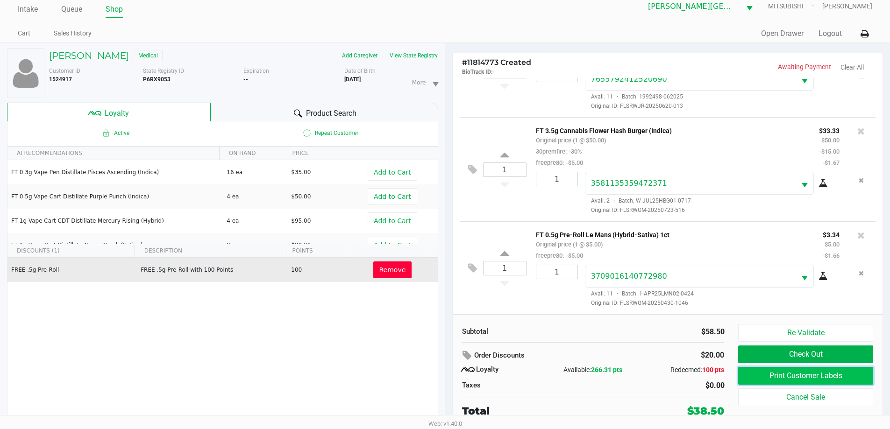
click at [778, 374] on button "Print Customer Labels" at bounding box center [805, 376] width 135 height 18
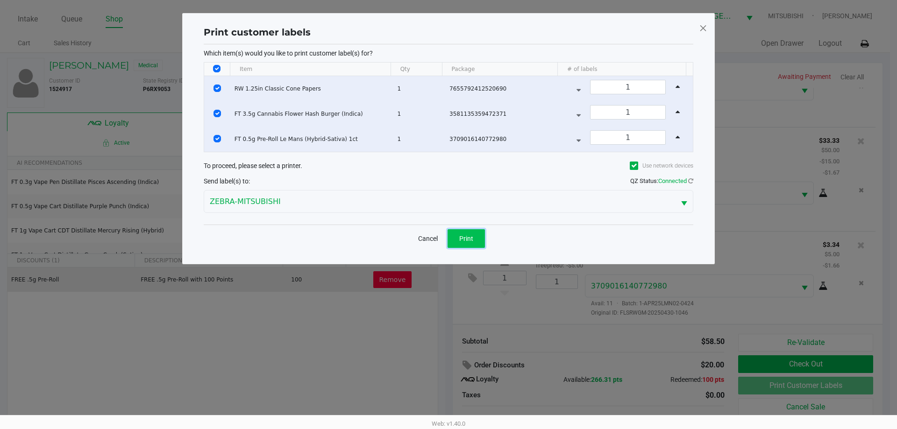
click at [469, 236] on span "Print" at bounding box center [466, 238] width 14 height 7
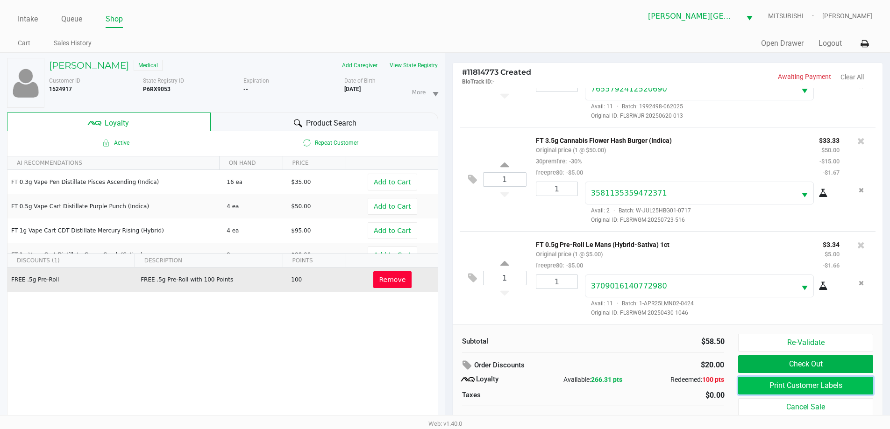
click at [804, 386] on button "Print Customer Labels" at bounding box center [805, 386] width 135 height 18
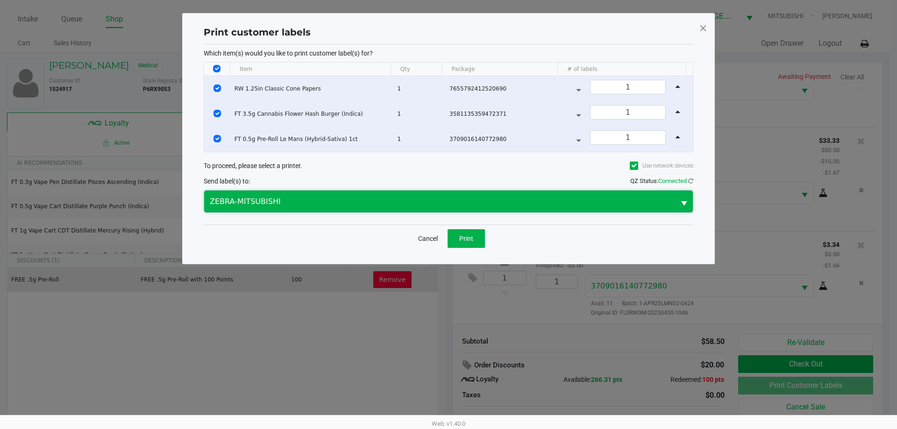
click at [636, 199] on span "ZEBRA-MITSUBISHI" at bounding box center [440, 201] width 460 height 11
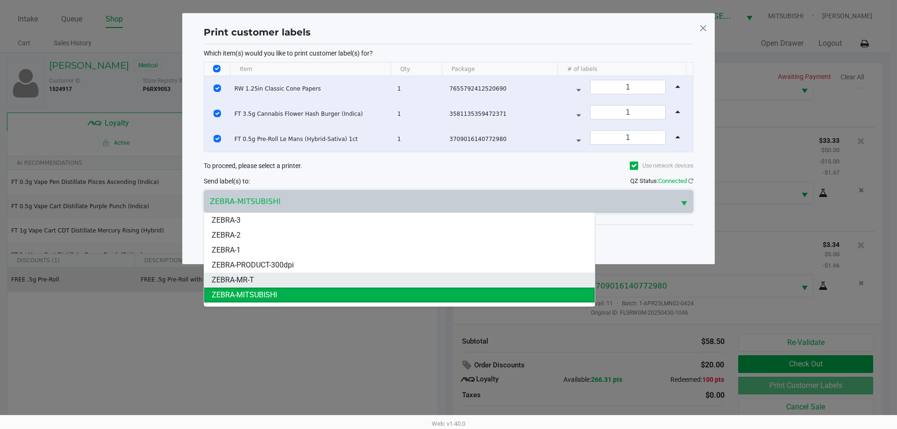
click at [411, 277] on li "ZEBRA-MR-T" at bounding box center [399, 280] width 391 height 15
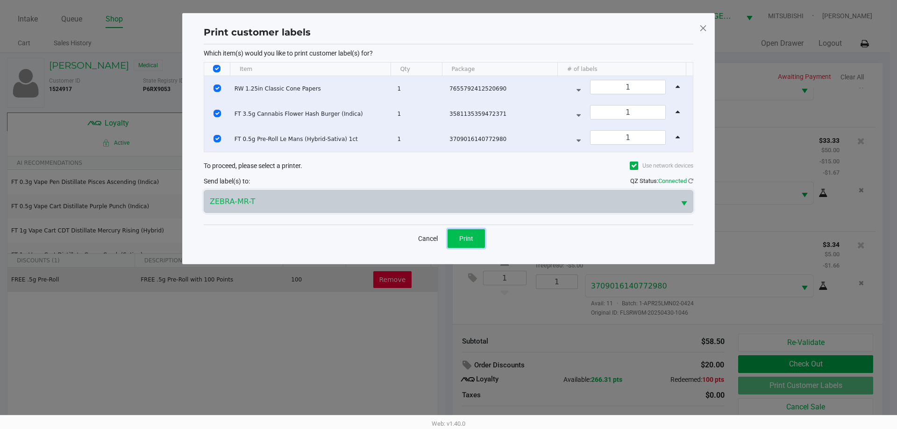
click at [473, 237] on span "Print" at bounding box center [466, 238] width 14 height 7
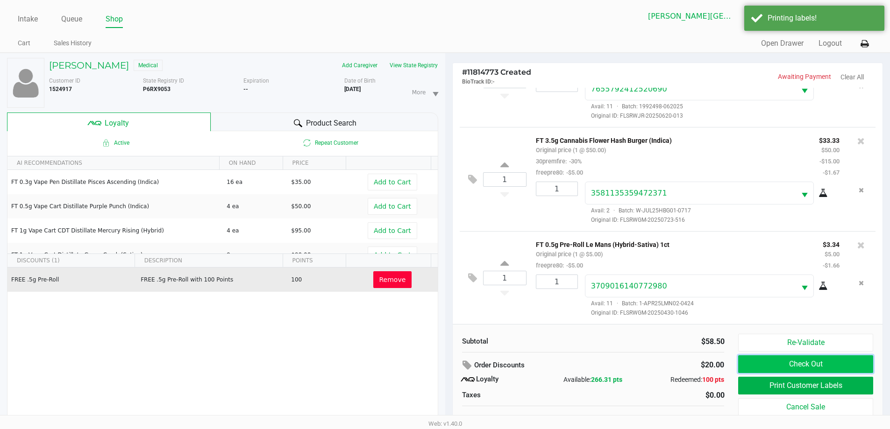
click at [818, 362] on button "Check Out" at bounding box center [805, 365] width 135 height 18
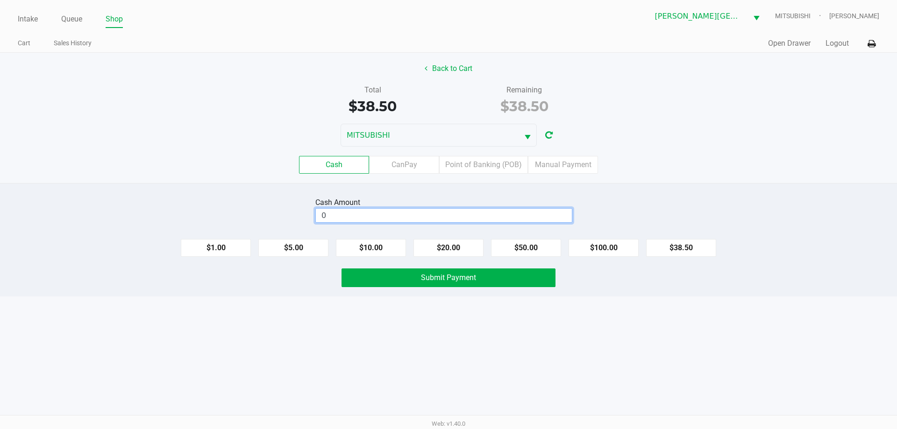
click at [407, 214] on input "0" at bounding box center [444, 216] width 256 height 14
type input "$39.00"
click at [467, 279] on span "Submit Payment" at bounding box center [448, 277] width 55 height 9
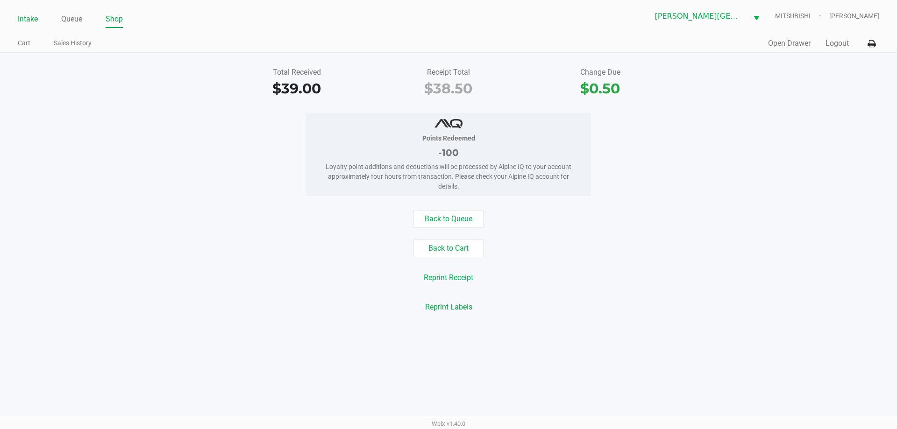
click at [25, 21] on link "Intake" at bounding box center [28, 19] width 20 height 13
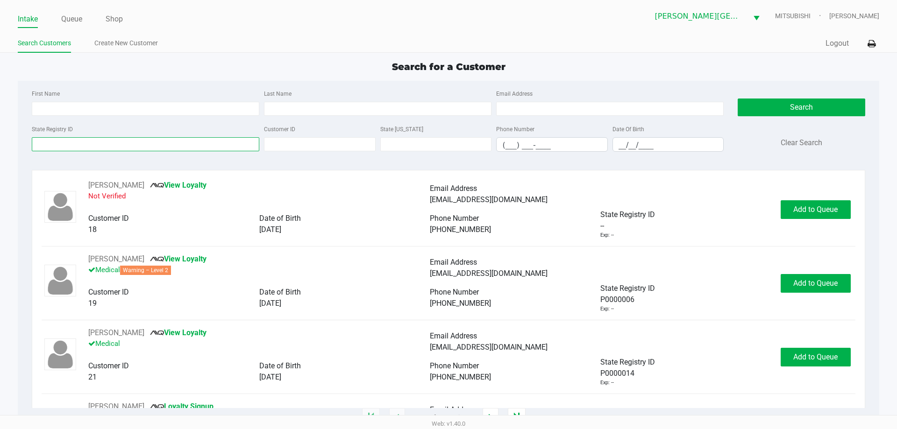
click at [114, 142] on input "State Registry ID" at bounding box center [146, 144] width 228 height 14
click at [423, 106] on input "Last Name" at bounding box center [378, 109] width 228 height 14
type input "[PERSON_NAME]"
click at [622, 148] on input "__/__/____" at bounding box center [668, 145] width 111 height 14
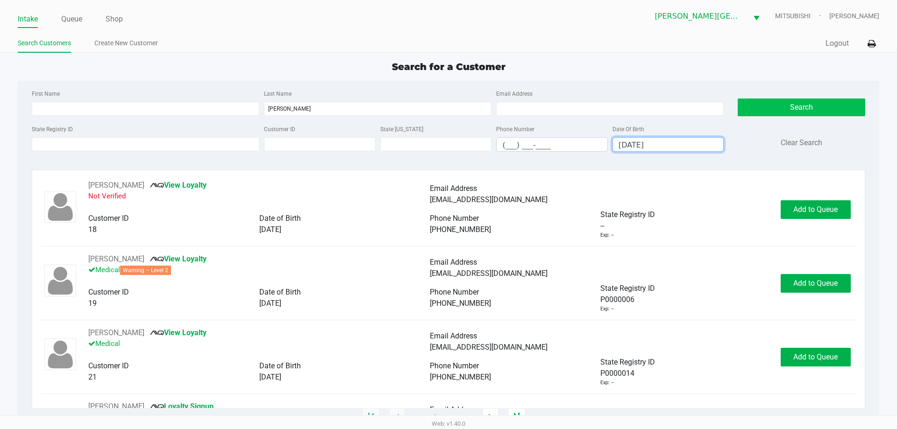
type input "[DATE]"
drag, startPoint x: 815, startPoint y: 103, endPoint x: 824, endPoint y: 106, distance: 9.8
click at [815, 102] on button "Search" at bounding box center [801, 108] width 127 height 18
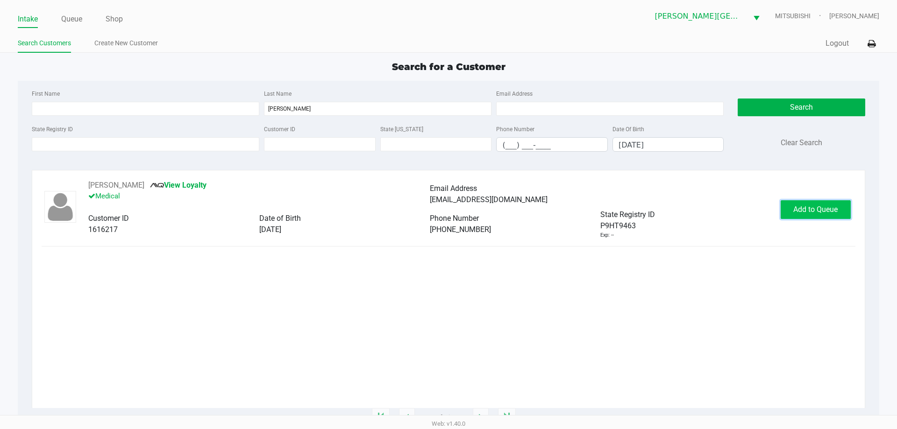
click at [815, 209] on span "Add to Queue" at bounding box center [815, 209] width 44 height 9
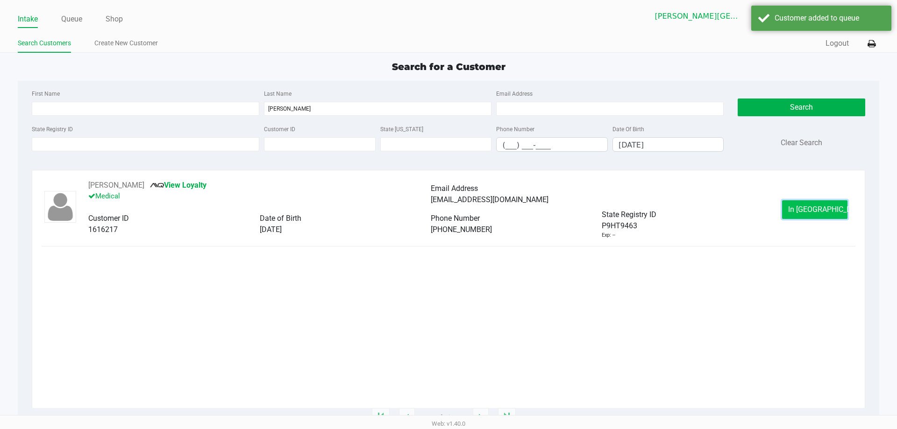
click at [812, 206] on span "In [GEOGRAPHIC_DATA]" at bounding box center [827, 209] width 79 height 9
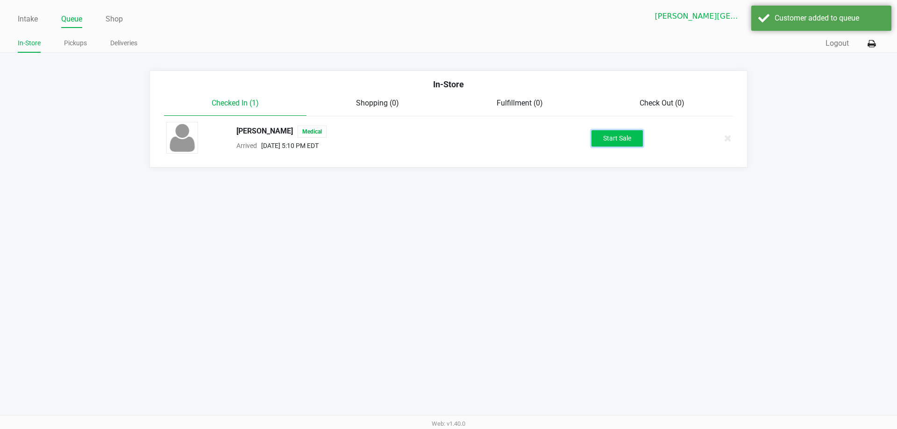
click at [613, 138] on button "Start Sale" at bounding box center [617, 138] width 51 height 16
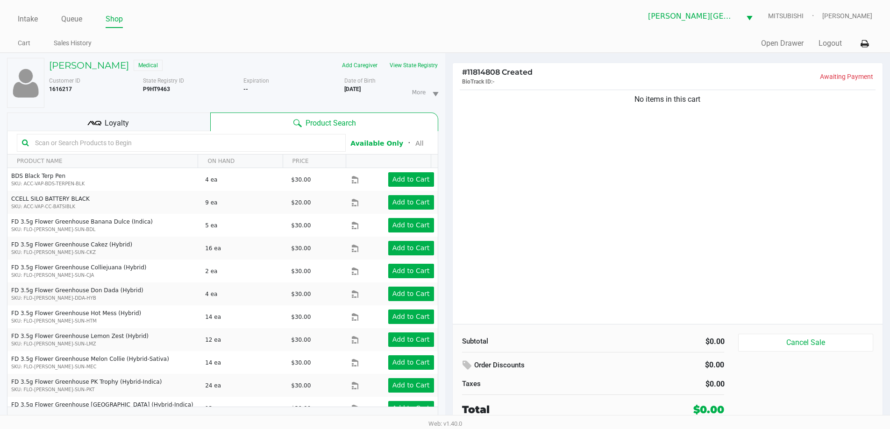
click at [200, 122] on div "Loyalty" at bounding box center [108, 122] width 203 height 19
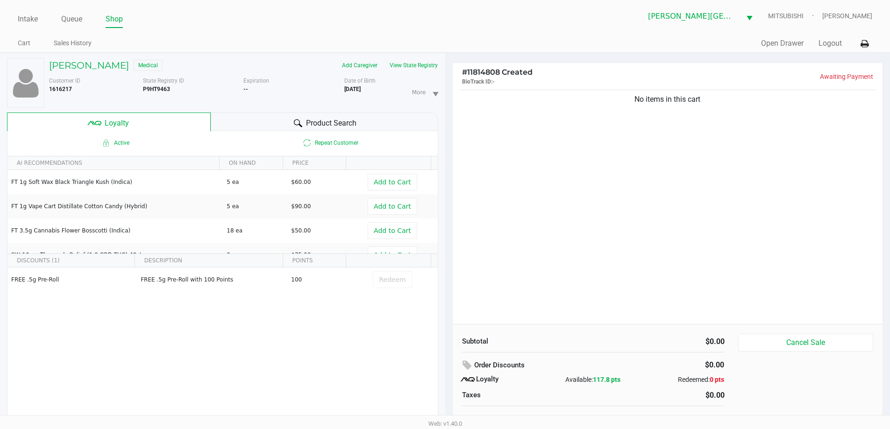
click at [250, 122] on div "Product Search" at bounding box center [325, 122] width 228 height 19
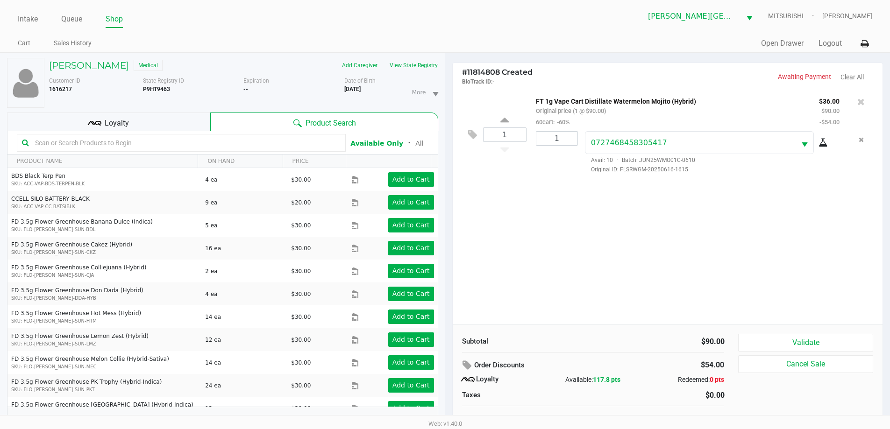
click at [147, 128] on div "Loyalty" at bounding box center [108, 122] width 203 height 19
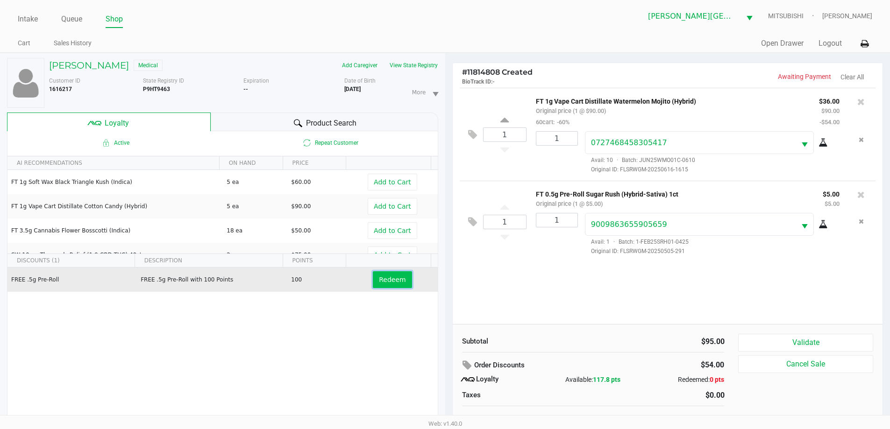
click at [382, 280] on span "Redeem" at bounding box center [392, 279] width 27 height 7
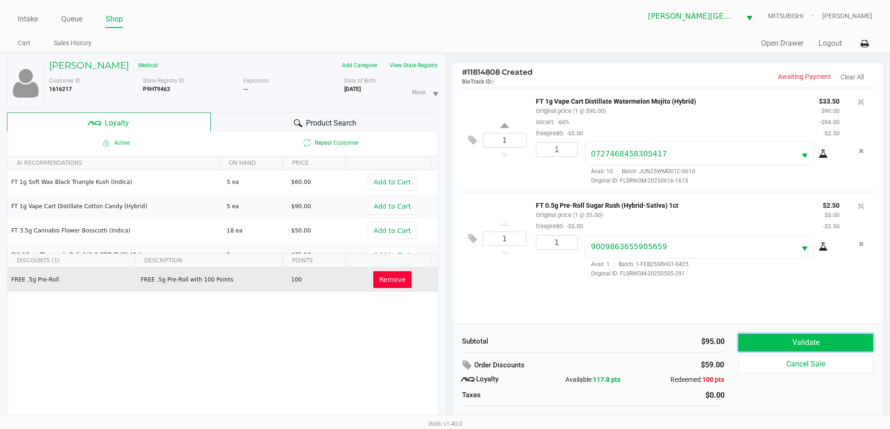
click at [806, 343] on button "Validate" at bounding box center [805, 343] width 135 height 18
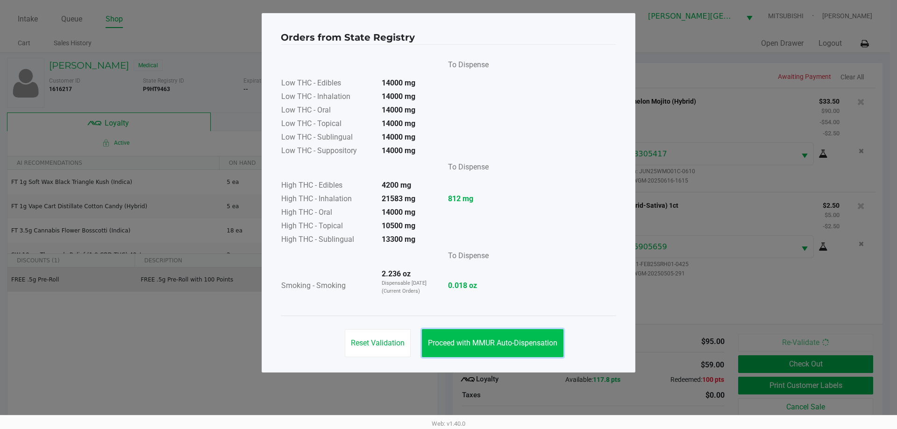
click at [508, 343] on span "Proceed with MMUR Auto-Dispensation" at bounding box center [492, 343] width 129 height 9
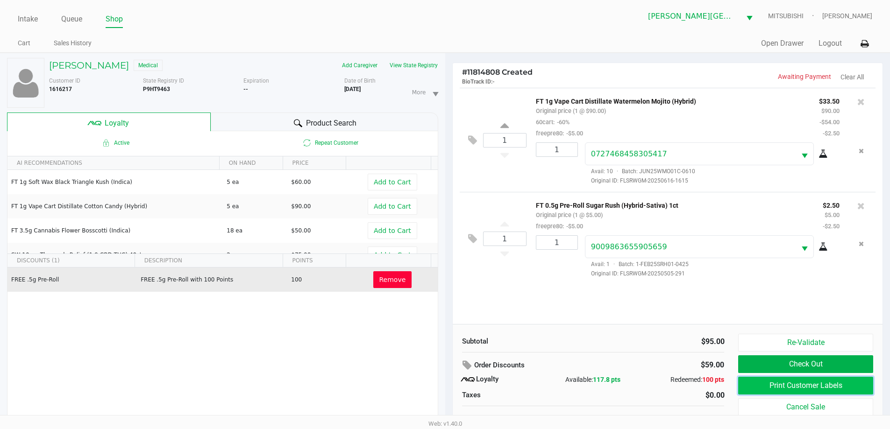
click at [824, 385] on button "Print Customer Labels" at bounding box center [805, 386] width 135 height 18
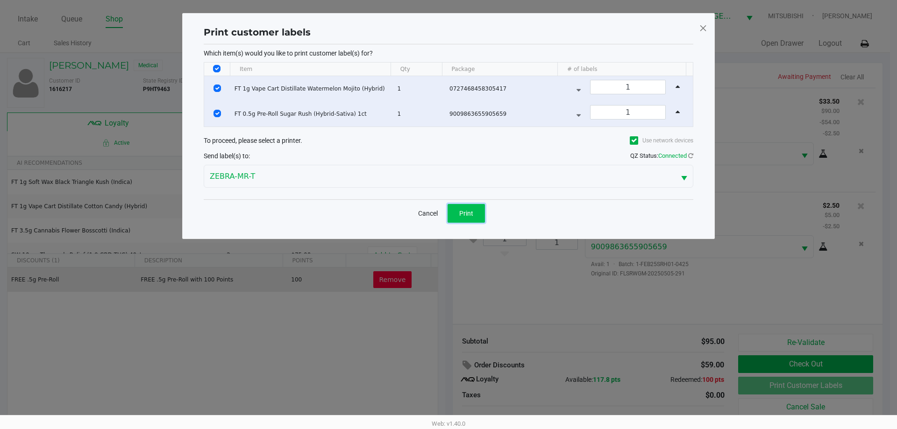
click at [464, 210] on span "Print" at bounding box center [466, 213] width 14 height 7
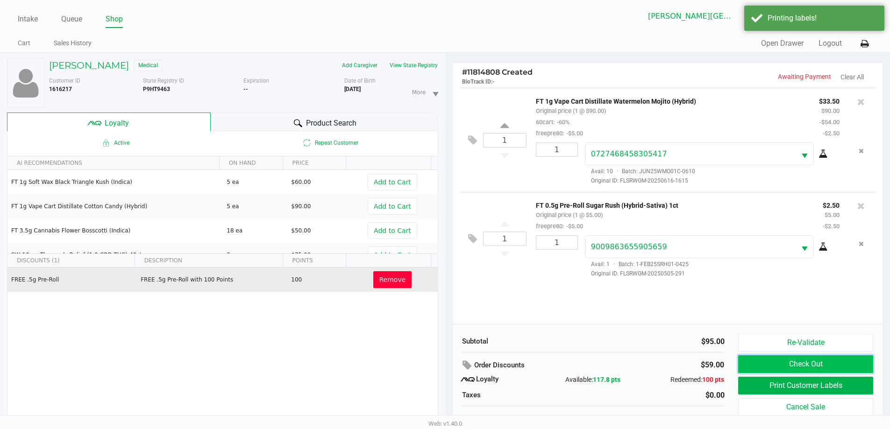
click at [833, 361] on button "Check Out" at bounding box center [805, 365] width 135 height 18
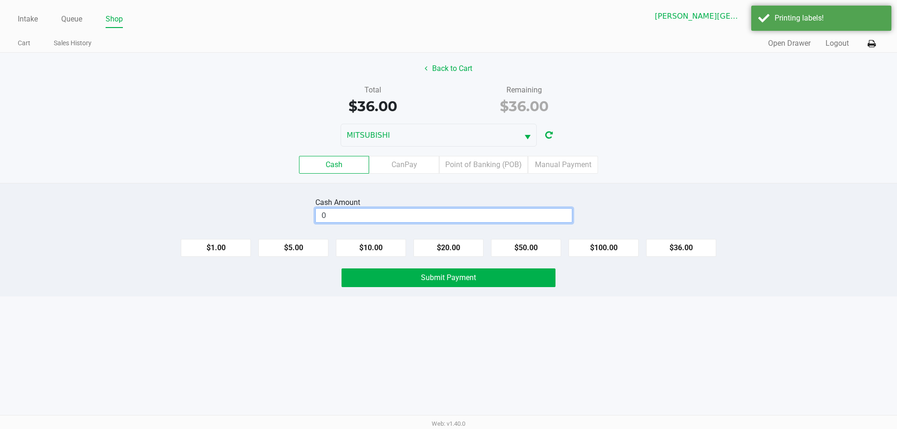
click at [371, 213] on input "0" at bounding box center [444, 216] width 256 height 14
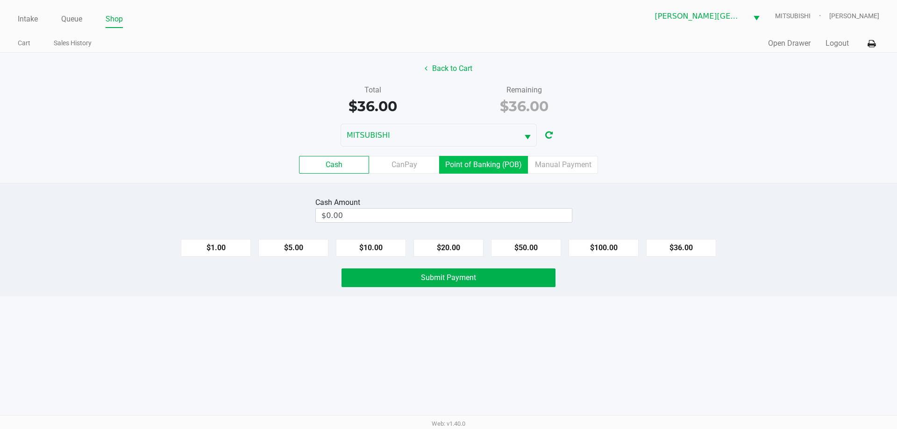
click at [493, 159] on label "Point of Banking (POB)" at bounding box center [483, 165] width 89 height 18
click at [0, 0] on 7 "Point of Banking (POB)" at bounding box center [0, 0] width 0 height 0
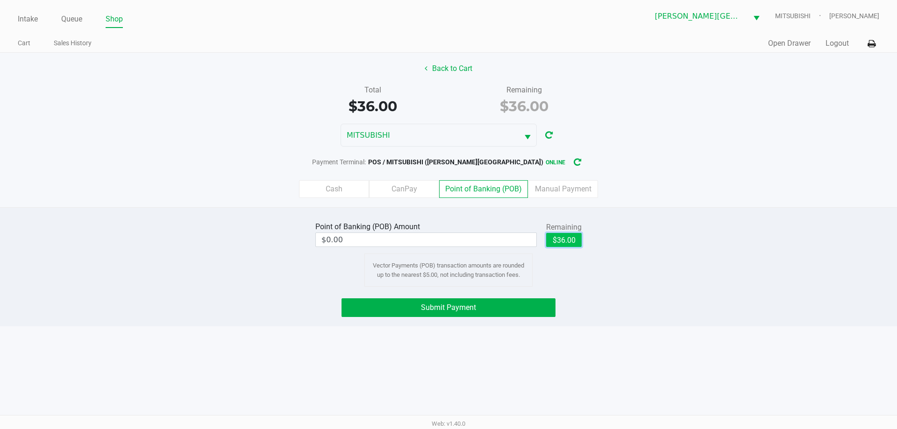
click at [566, 239] on button "$36.00" at bounding box center [564, 240] width 36 height 14
type input "$36.00"
click at [444, 308] on span "Submit Payment" at bounding box center [448, 307] width 55 height 9
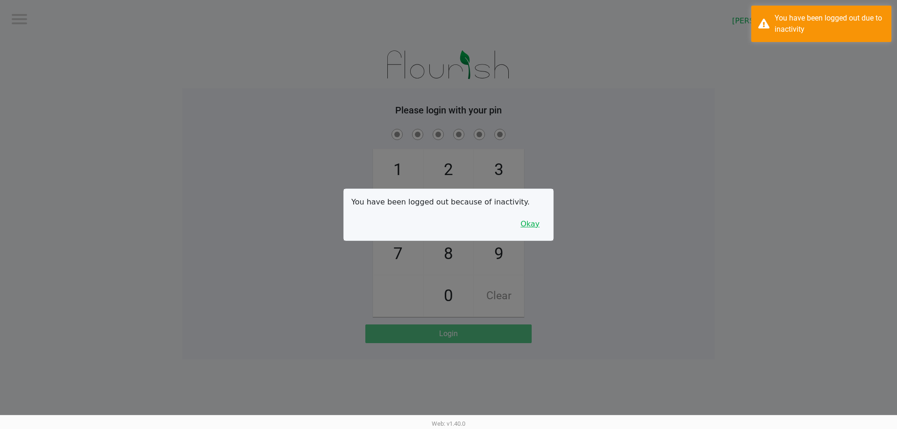
click at [538, 222] on button "Okay" at bounding box center [530, 224] width 31 height 18
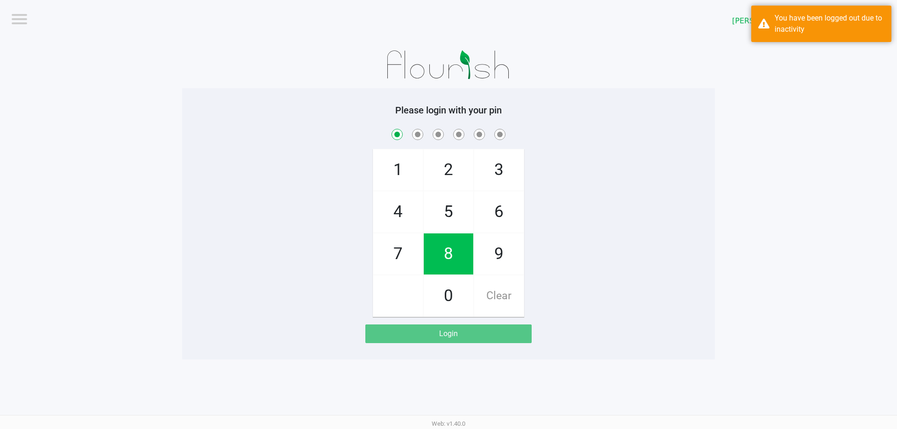
checkbox input "true"
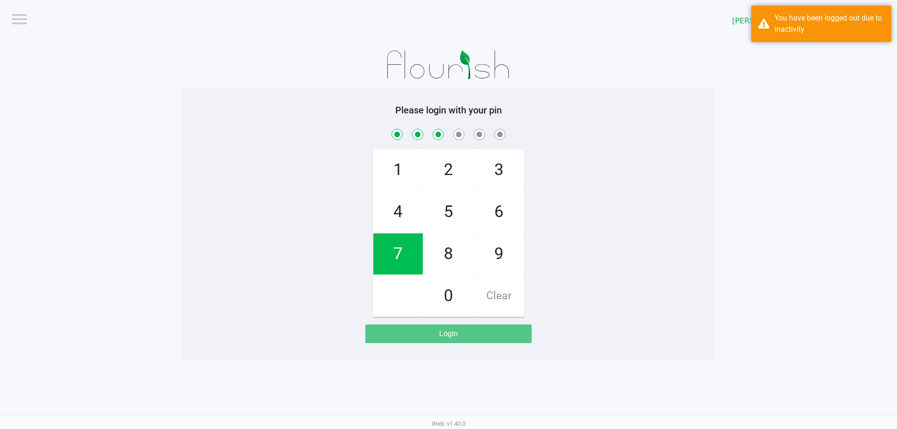
checkbox input "true"
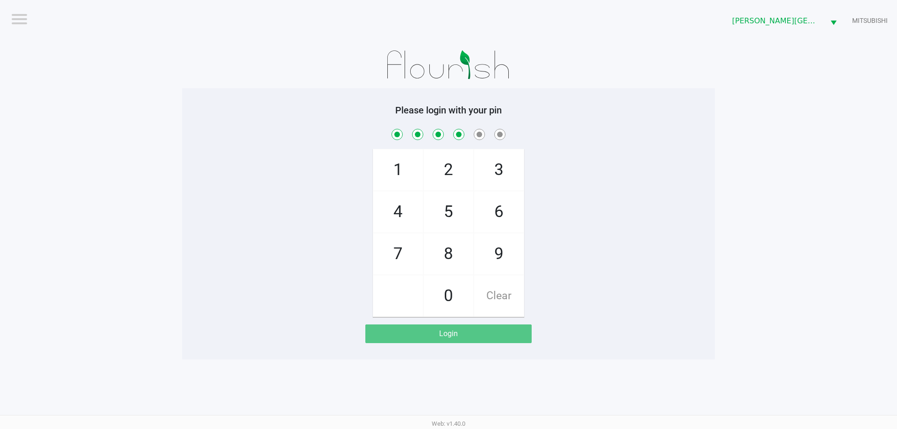
checkbox input "true"
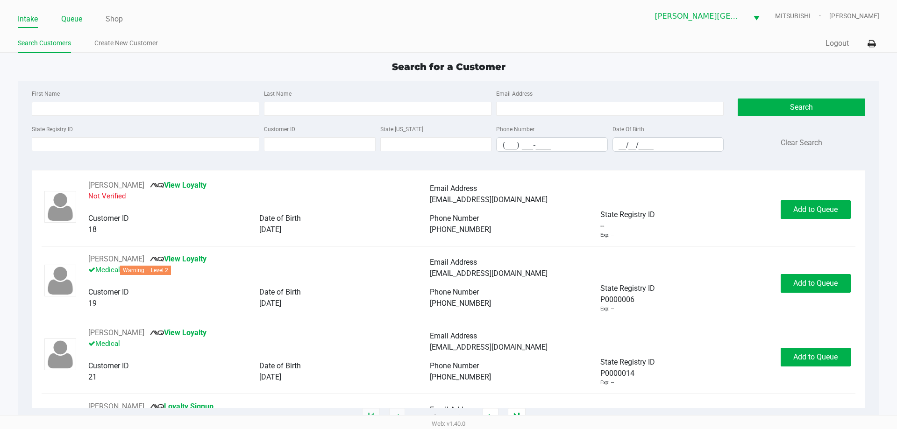
click at [69, 20] on link "Queue" at bounding box center [71, 19] width 21 height 13
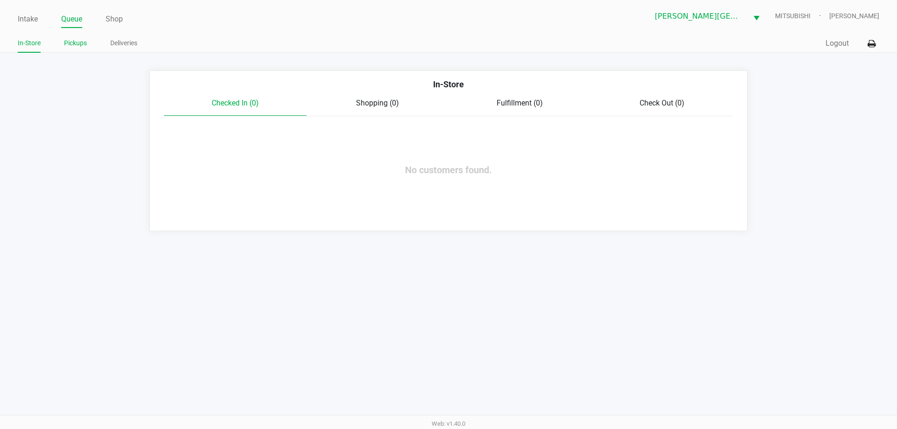
click at [79, 43] on link "Pickups" at bounding box center [75, 43] width 23 height 12
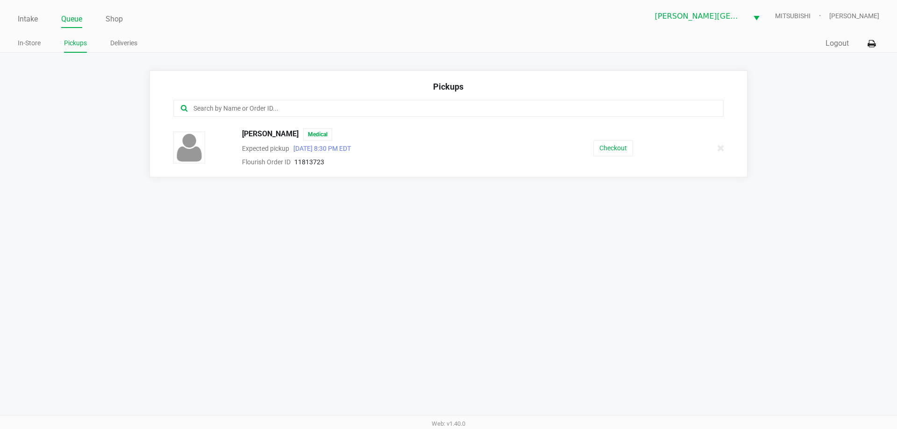
click at [236, 111] on input "text" at bounding box center [434, 108] width 482 height 11
click at [238, 107] on input "text" at bounding box center [434, 108] width 482 height 11
type input "11813723"
click at [613, 146] on button "Checkout" at bounding box center [613, 148] width 40 height 16
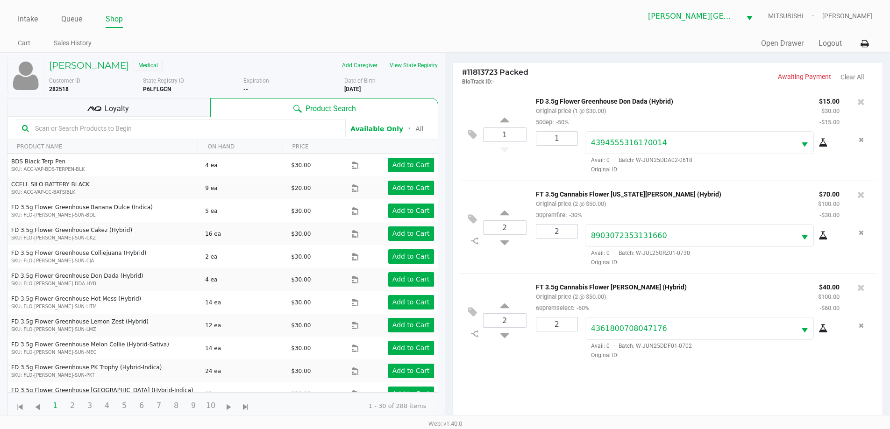
click at [130, 107] on div "Loyalty" at bounding box center [108, 107] width 203 height 19
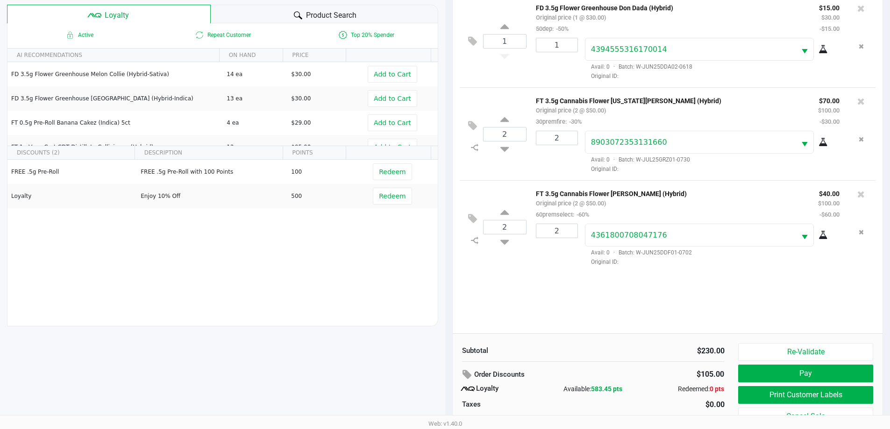
scroll to position [47, 0]
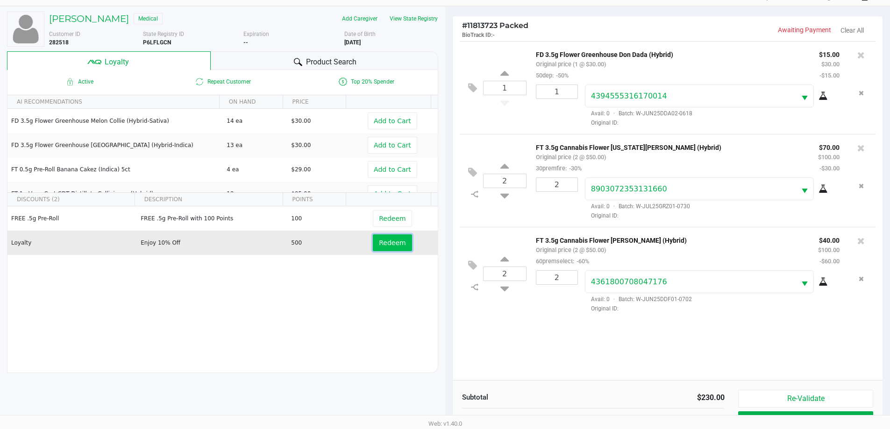
click at [381, 243] on span "Redeem" at bounding box center [392, 242] width 27 height 7
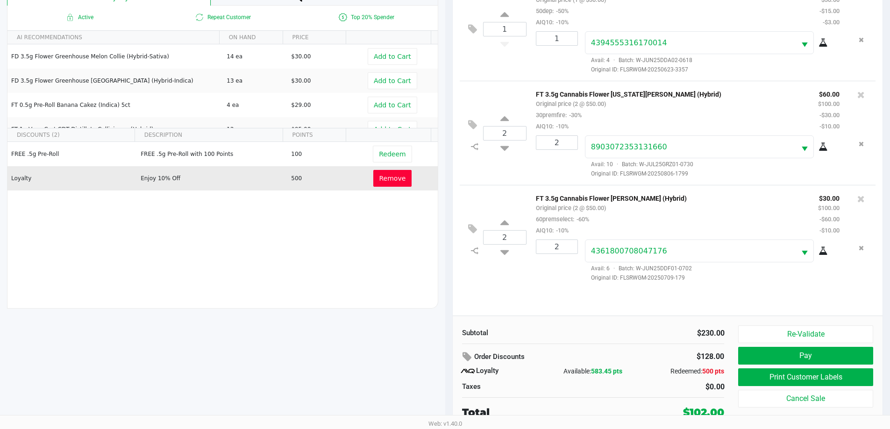
scroll to position [112, 0]
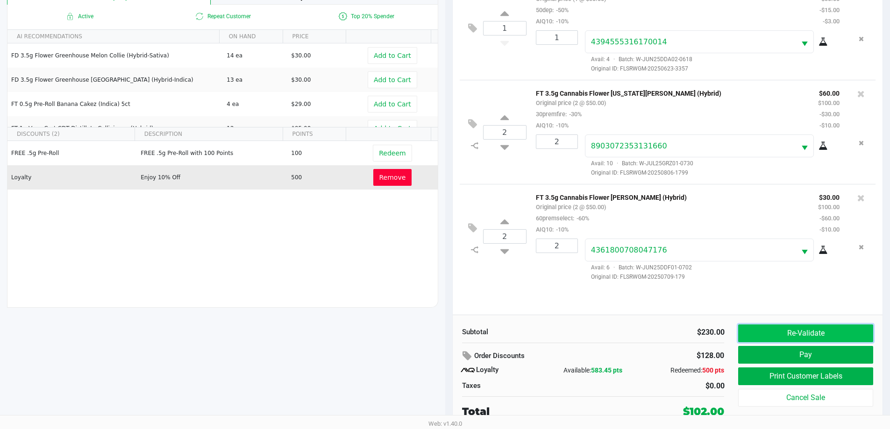
click at [821, 331] on button "Re-Validate" at bounding box center [805, 334] width 135 height 18
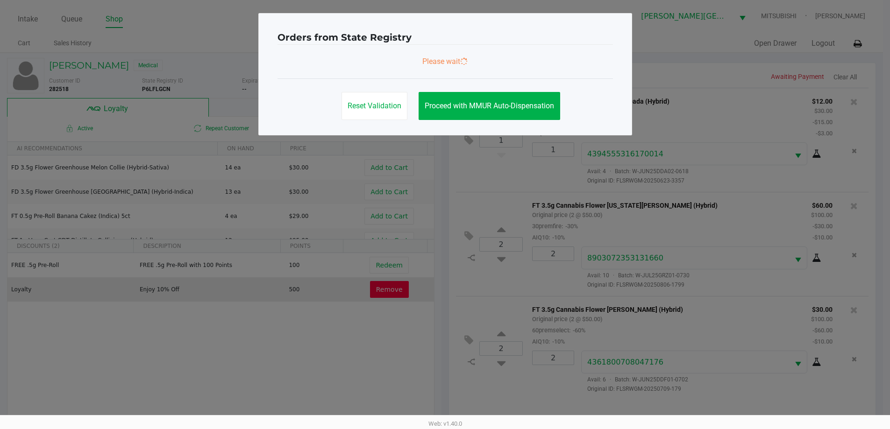
scroll to position [0, 0]
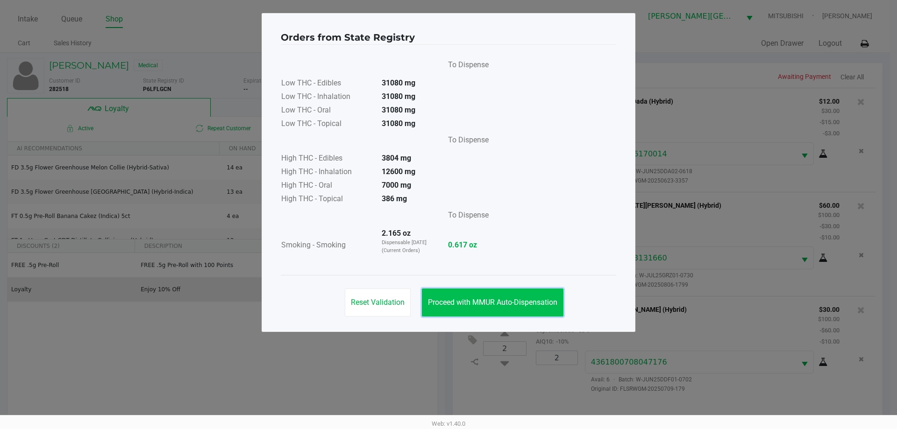
click at [528, 305] on span "Proceed with MMUR Auto-Dispensation" at bounding box center [492, 302] width 129 height 9
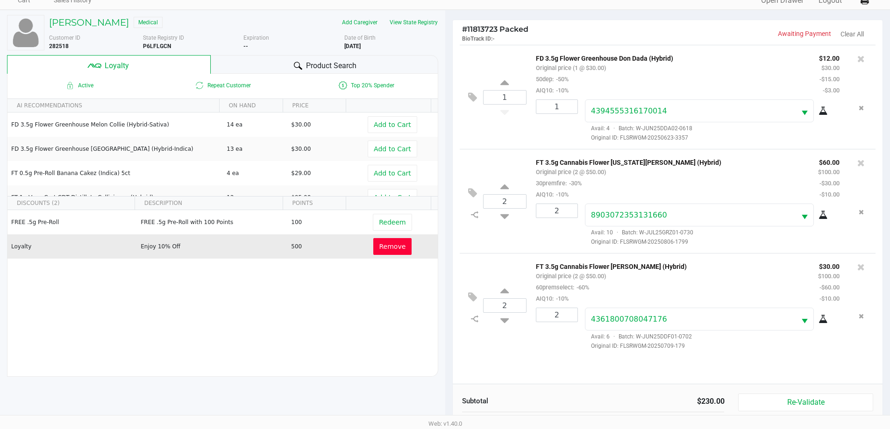
scroll to position [112, 0]
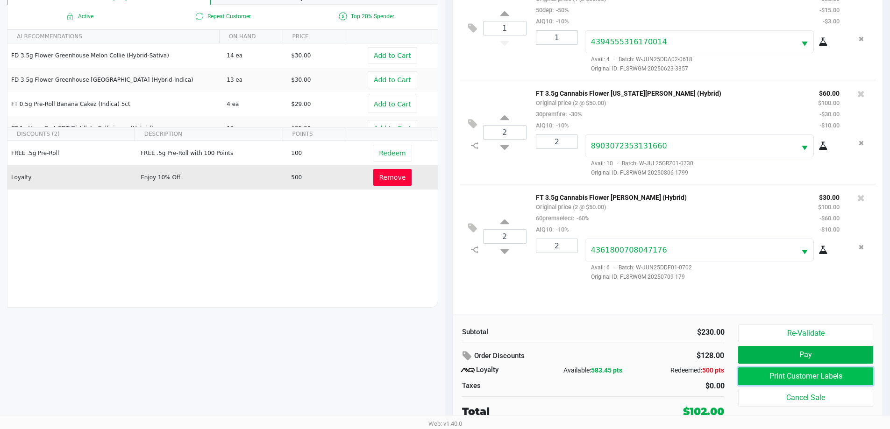
click at [832, 374] on button "Print Customer Labels" at bounding box center [805, 377] width 135 height 18
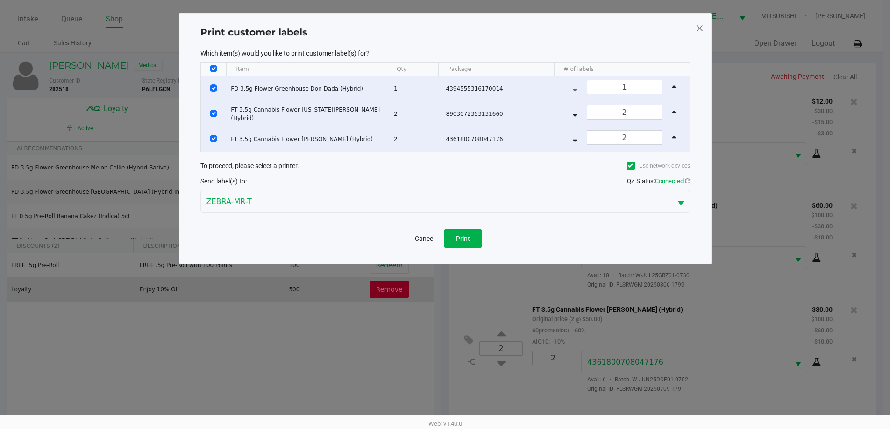
scroll to position [0, 0]
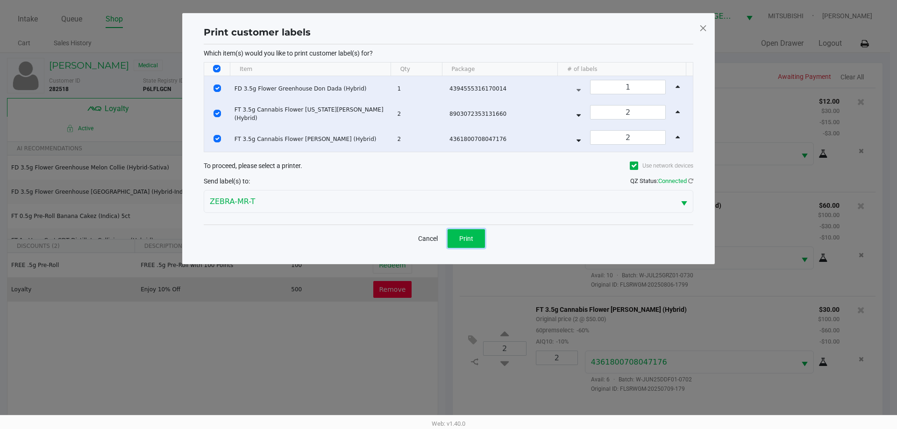
click at [463, 236] on span "Print" at bounding box center [466, 238] width 14 height 7
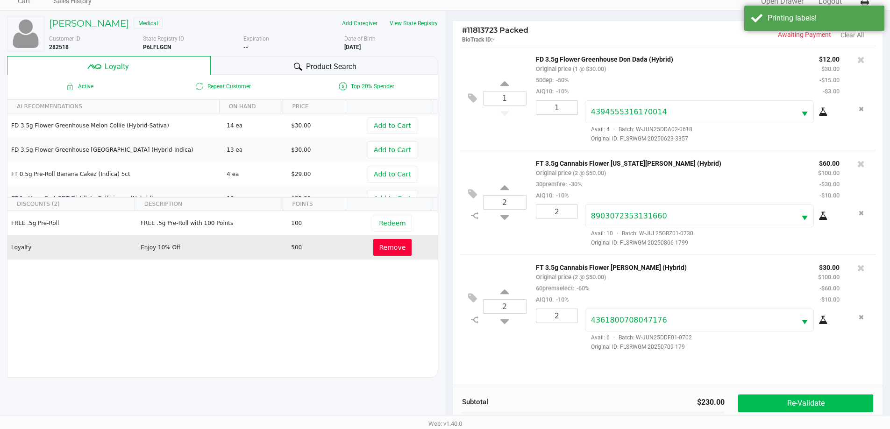
scroll to position [112, 0]
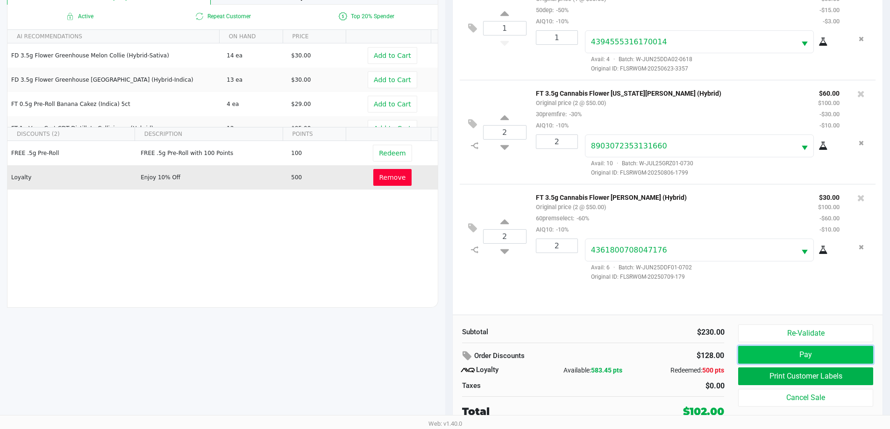
click at [828, 353] on button "Pay" at bounding box center [805, 355] width 135 height 18
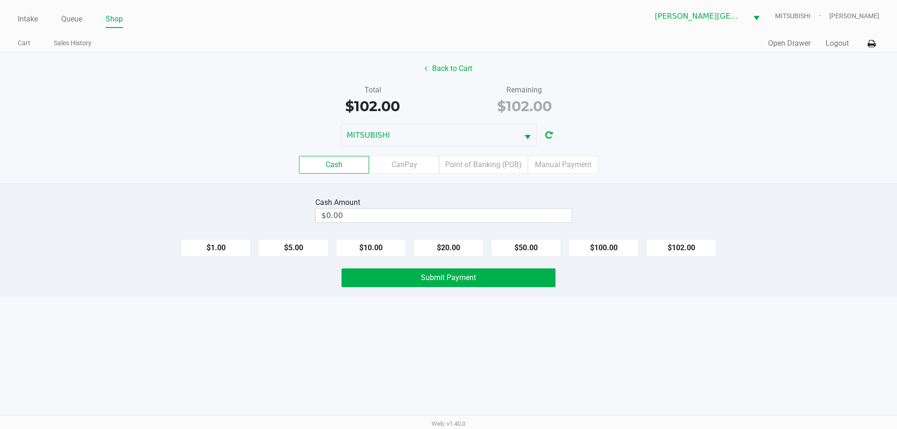
click at [344, 164] on label "Cash" at bounding box center [334, 165] width 70 height 18
click at [0, 0] on 0 "Cash" at bounding box center [0, 0] width 0 height 0
click at [341, 217] on input "0" at bounding box center [444, 216] width 256 height 14
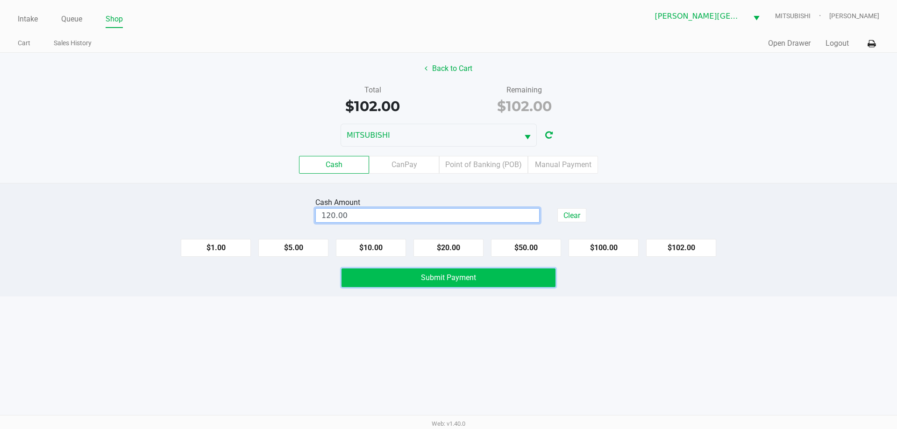
type input "$120.00"
click at [478, 280] on button "Submit Payment" at bounding box center [449, 278] width 214 height 19
